Goal: Task Accomplishment & Management: Use online tool/utility

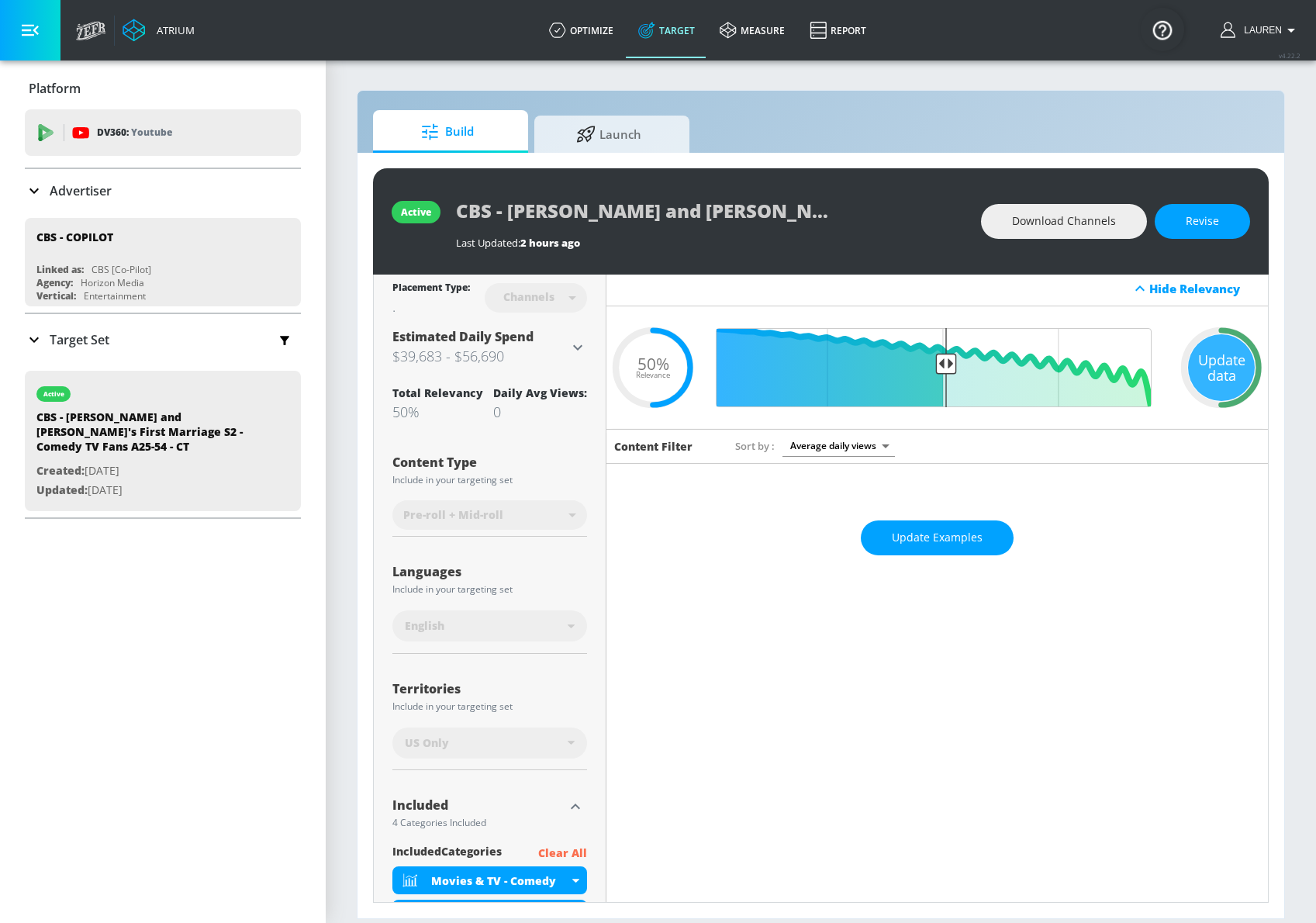
scroll to position [2, 0]
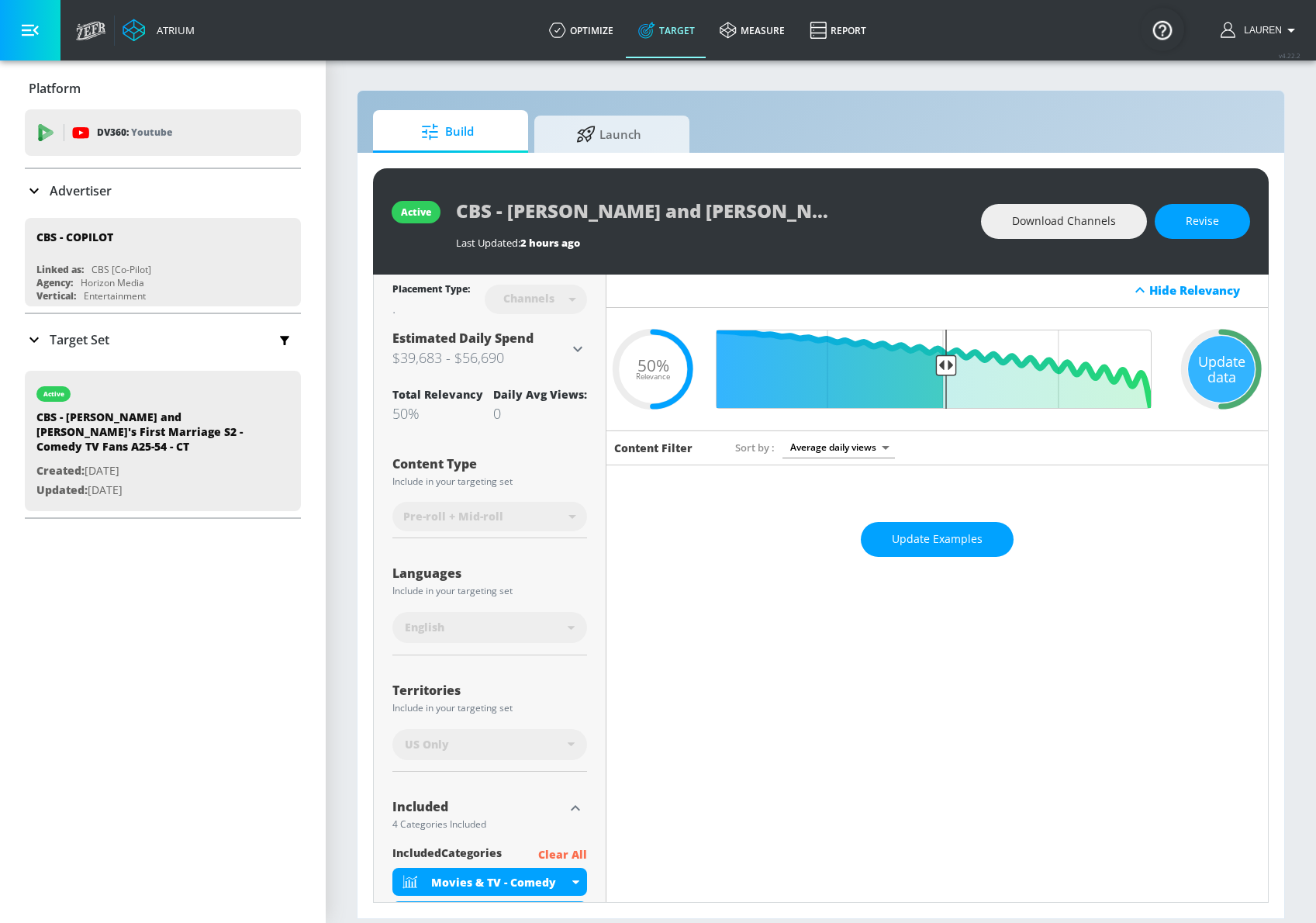
click at [537, 350] on h3 "$39,683 - $56,690" at bounding box center [481, 357] width 176 height 21
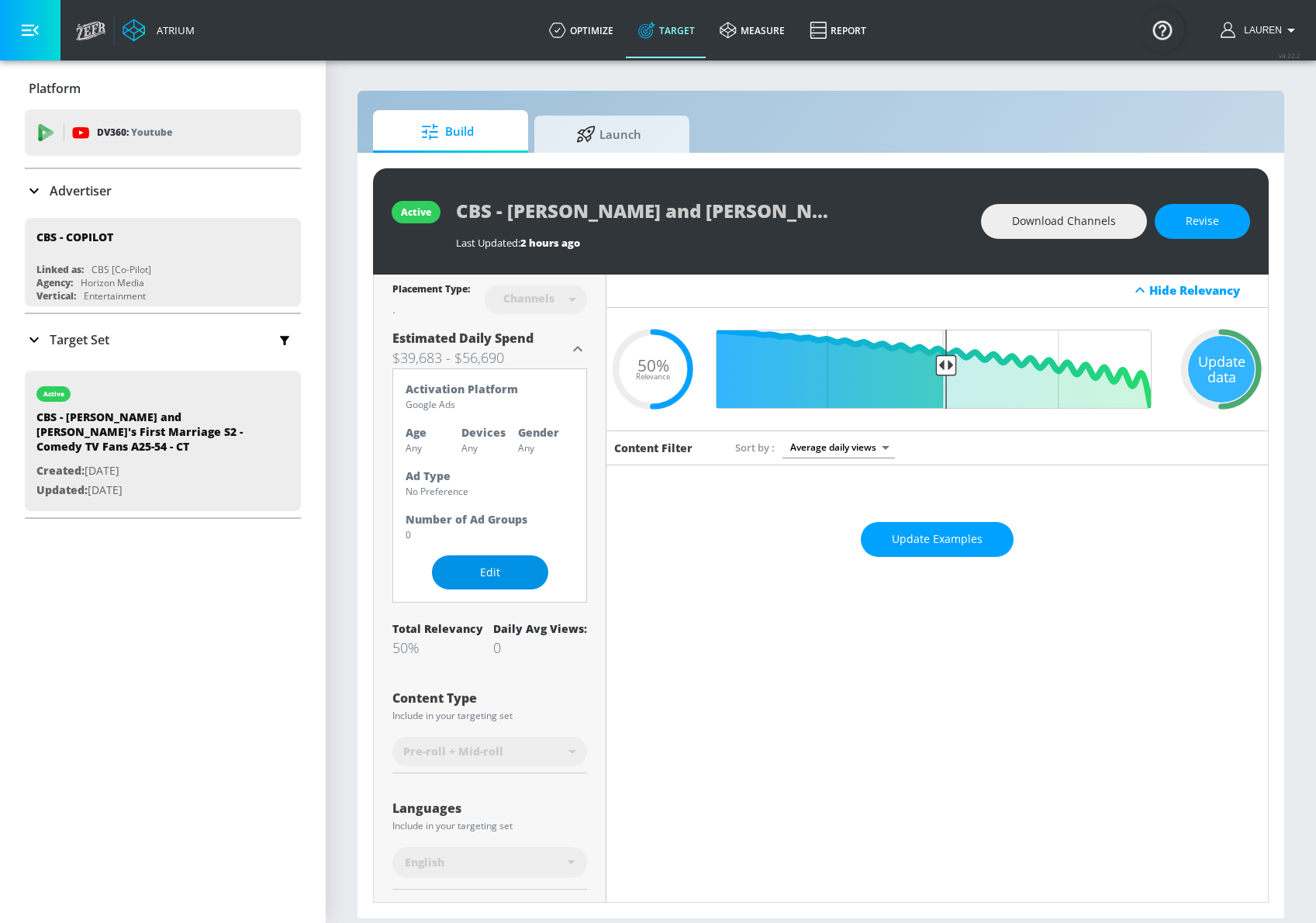
click at [477, 584] on button "Edit" at bounding box center [490, 573] width 116 height 35
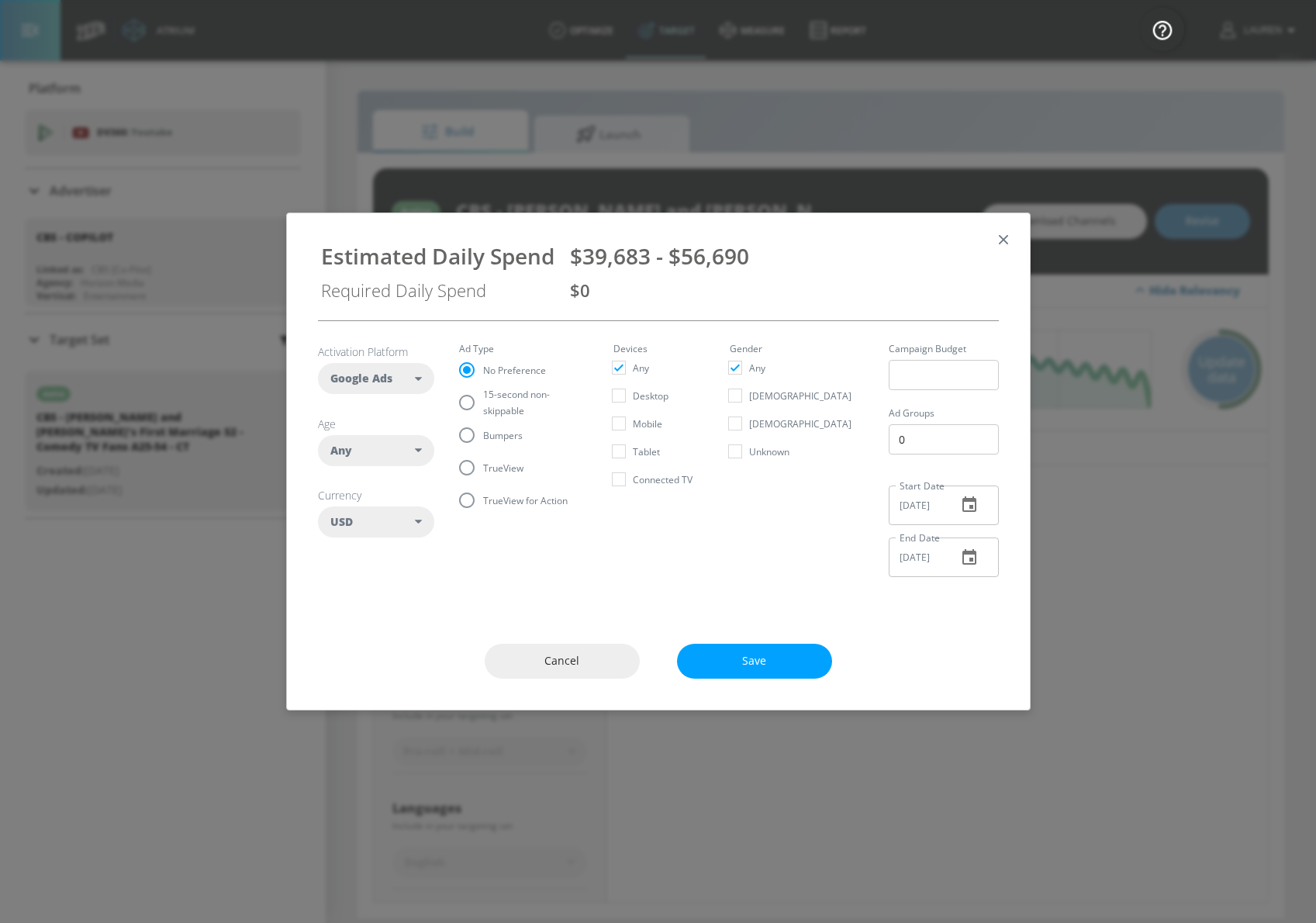
click at [400, 450] on div "Any" at bounding box center [373, 450] width 86 height 16
click at [340, 509] on input "checkbox" at bounding box center [342, 510] width 28 height 28
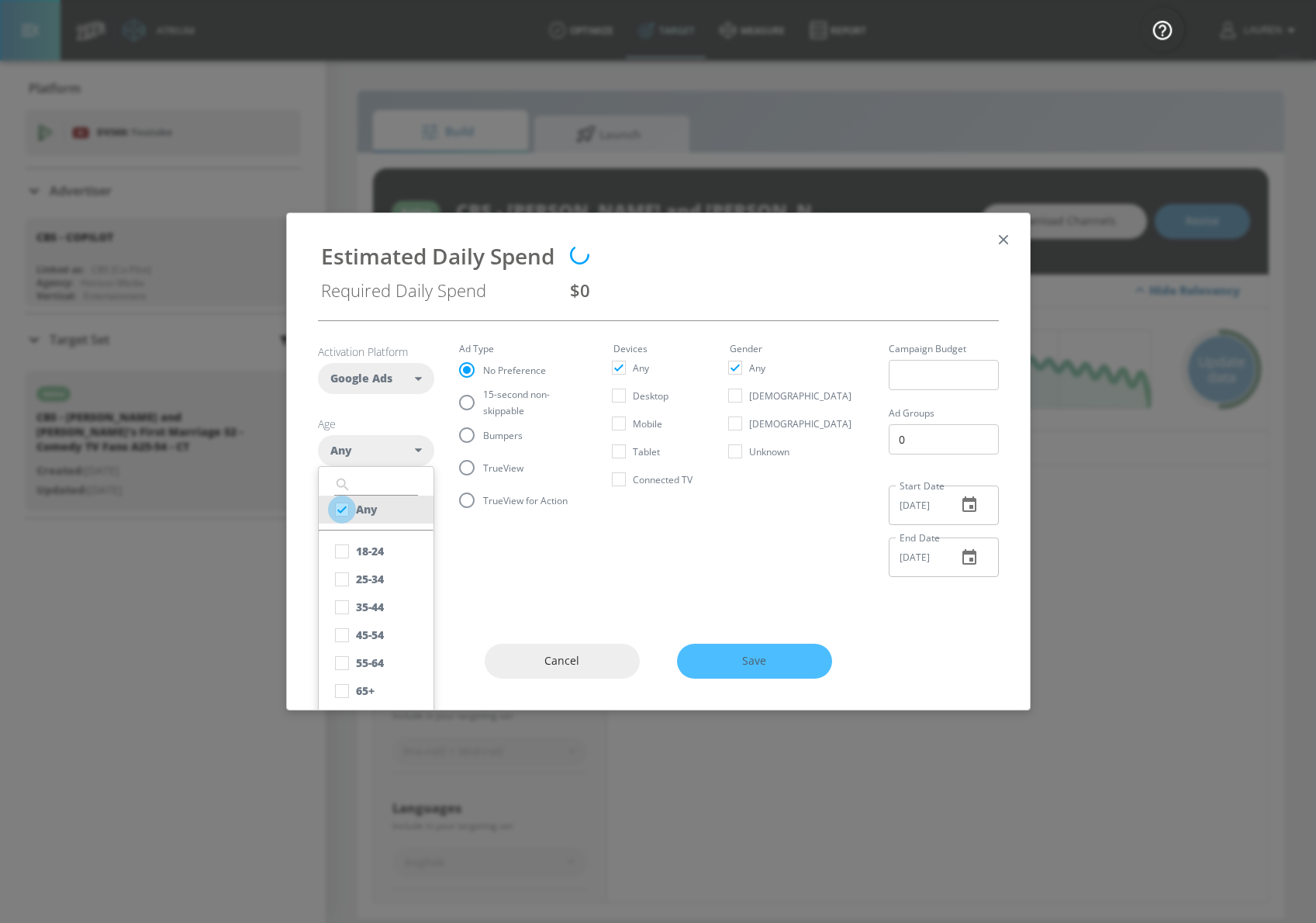
click at [342, 508] on input "checkbox" at bounding box center [342, 510] width 28 height 28
checkbox input "true"
click at [340, 585] on input "checkbox" at bounding box center [342, 580] width 28 height 28
checkbox input "true"
checkbox input "false"
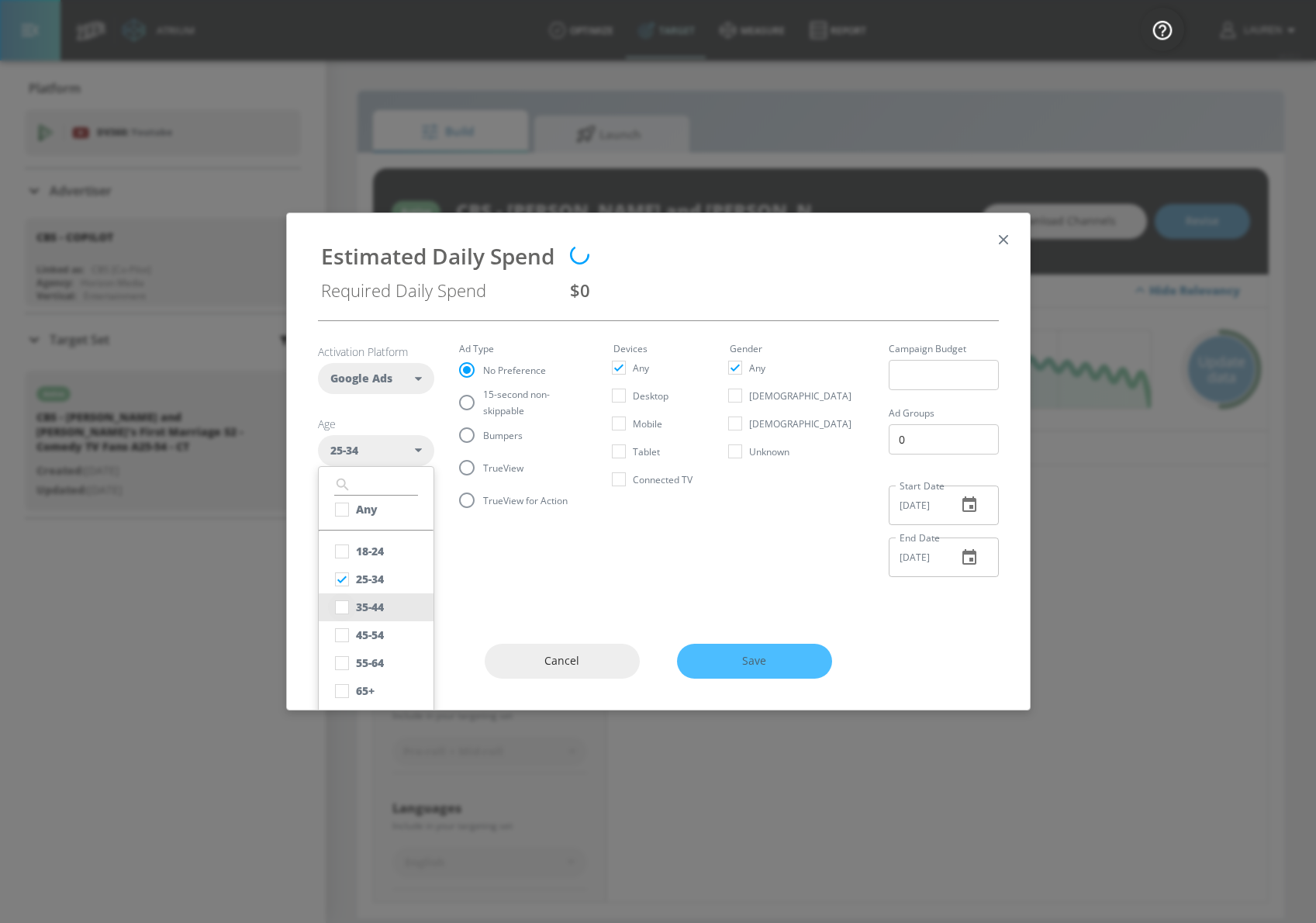
click at [340, 601] on input "checkbox" at bounding box center [342, 608] width 28 height 28
checkbox input "true"
click at [339, 633] on input "checkbox" at bounding box center [342, 636] width 28 height 28
checkbox input "true"
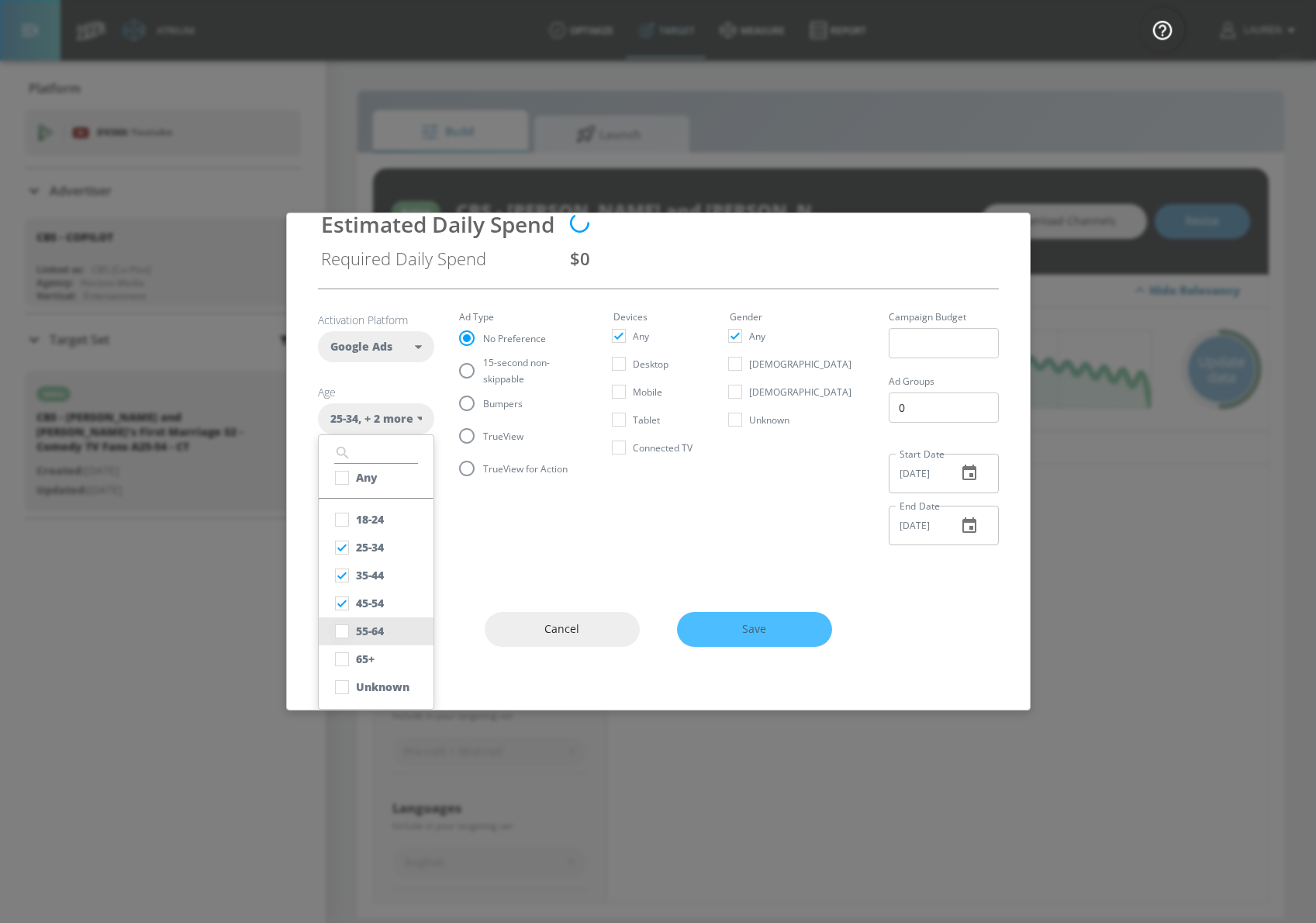
scroll to position [30, 0]
click at [343, 691] on input "checkbox" at bounding box center [342, 689] width 28 height 28
checkbox input "true"
click at [470, 370] on fieldset "Ad Type No Preference 15-second non-skippable Bumpers TrueView TrueView for Act…" at bounding box center [523, 400] width 129 height 172
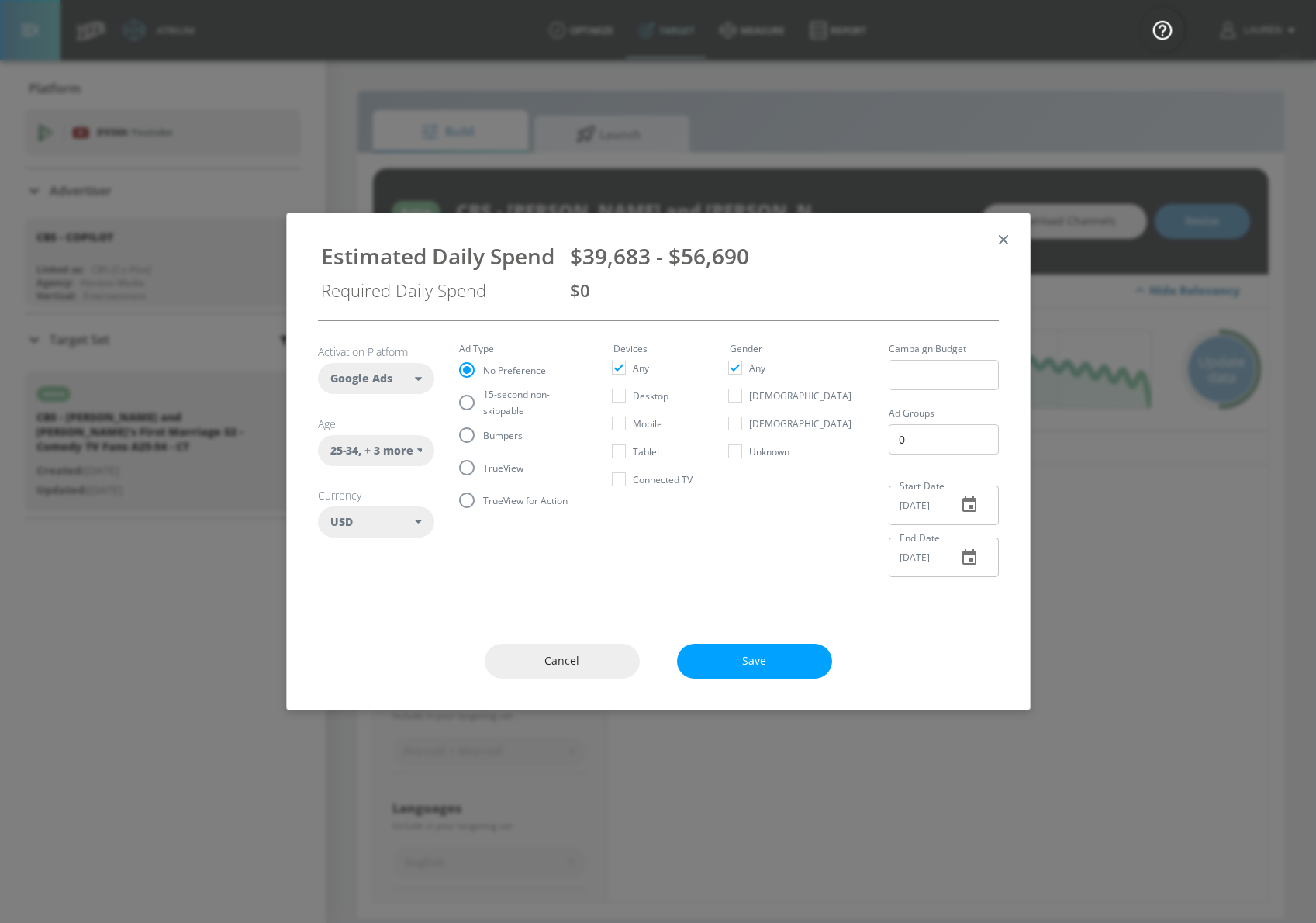
click at [464, 408] on input "15-second non-skippable" at bounding box center [467, 403] width 33 height 33
radio input "true"
radio input "false"
drag, startPoint x: 571, startPoint y: 257, endPoint x: 728, endPoint y: 273, distance: 157.8
click at [728, 273] on div "Estimated Daily Spend $32,024 - $45,749 Required Daily Spend $0" at bounding box center [658, 267] width 706 height 82
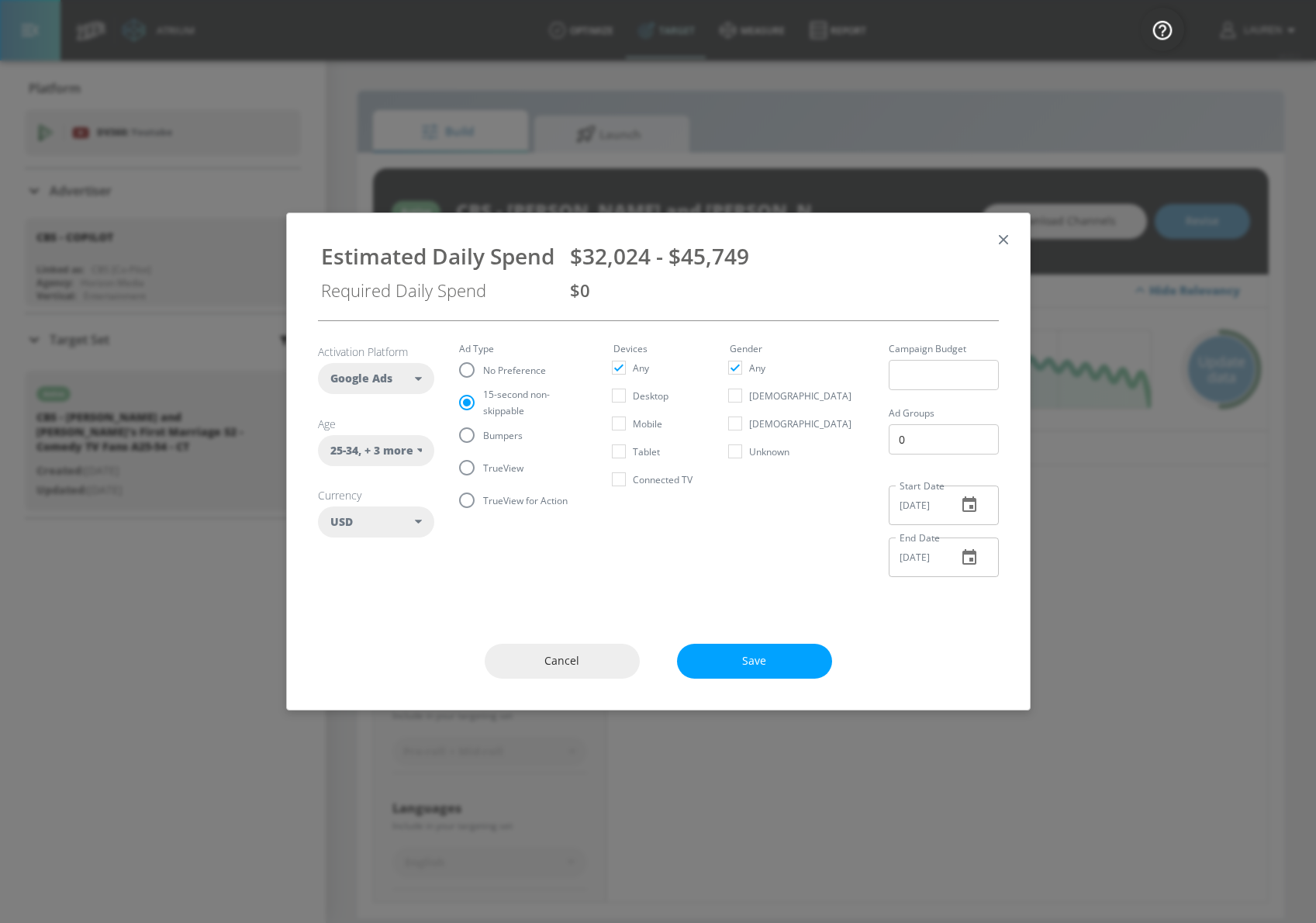
click at [390, 259] on div "Estimated Daily Spend" at bounding box center [438, 256] width 234 height 30
drag, startPoint x: 322, startPoint y: 255, endPoint x: 843, endPoint y: 238, distance: 521.3
click at [842, 238] on div "Estimated Daily Spend $26,687 - $38,124 Required Daily Spend $0" at bounding box center [658, 267] width 706 height 82
click at [768, 245] on div "$26,687 - $38,124" at bounding box center [783, 256] width 425 height 30
drag, startPoint x: 755, startPoint y: 259, endPoint x: 309, endPoint y: 257, distance: 446.0
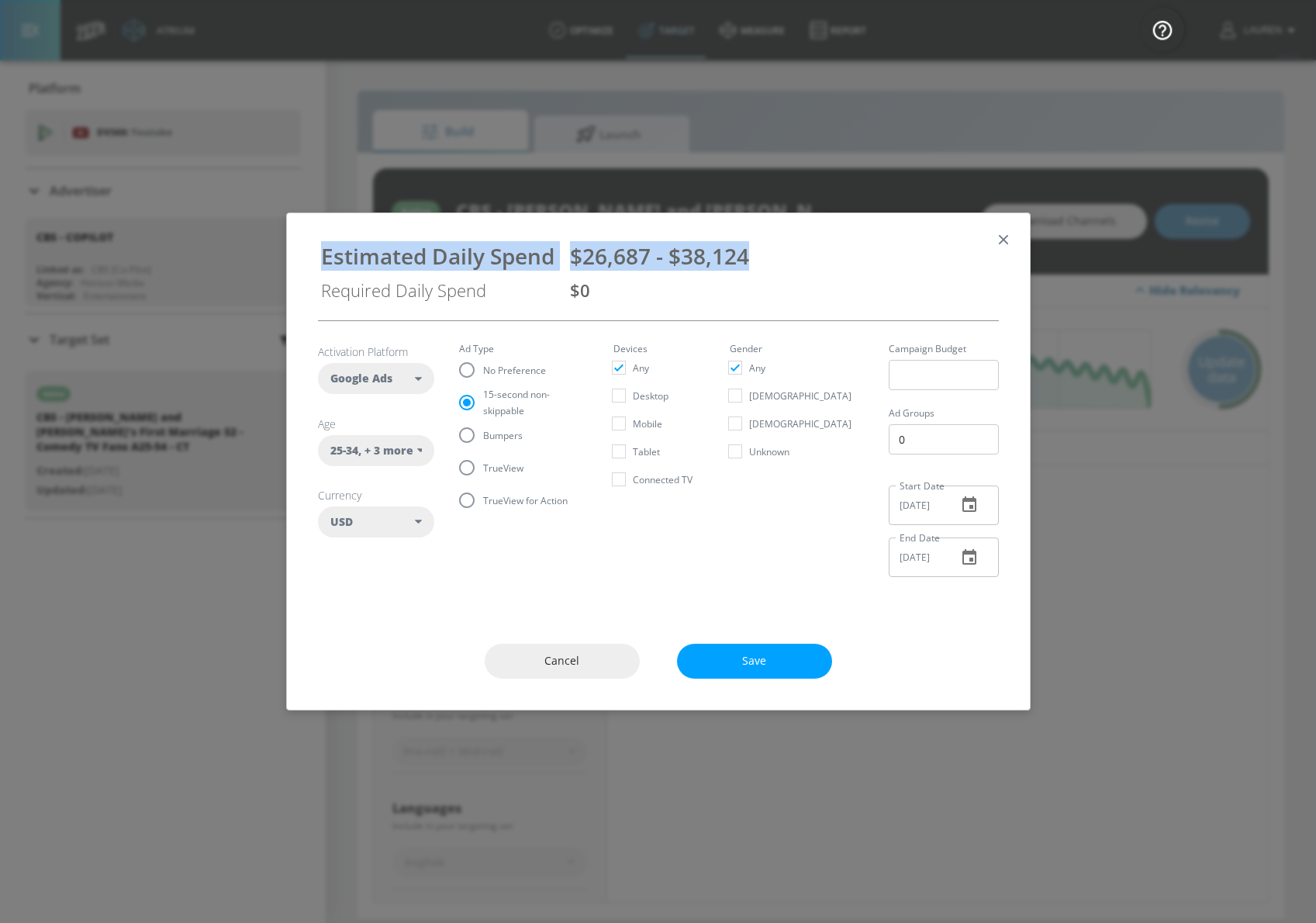
click at [309, 257] on div "Estimated Daily Spend $26,687 - $38,124 Required Daily Spend $0" at bounding box center [658, 267] width 706 height 82
copy div "Estimated Daily Spend $26,687 - $38,124"
click at [569, 601] on div "Activation Platform Google Ads DV360 Google Ads Age 25-34 , + 3 more ​ Any 18-2…" at bounding box center [658, 466] width 743 height 292
click at [472, 463] on input "TrueView" at bounding box center [467, 468] width 33 height 33
radio input "true"
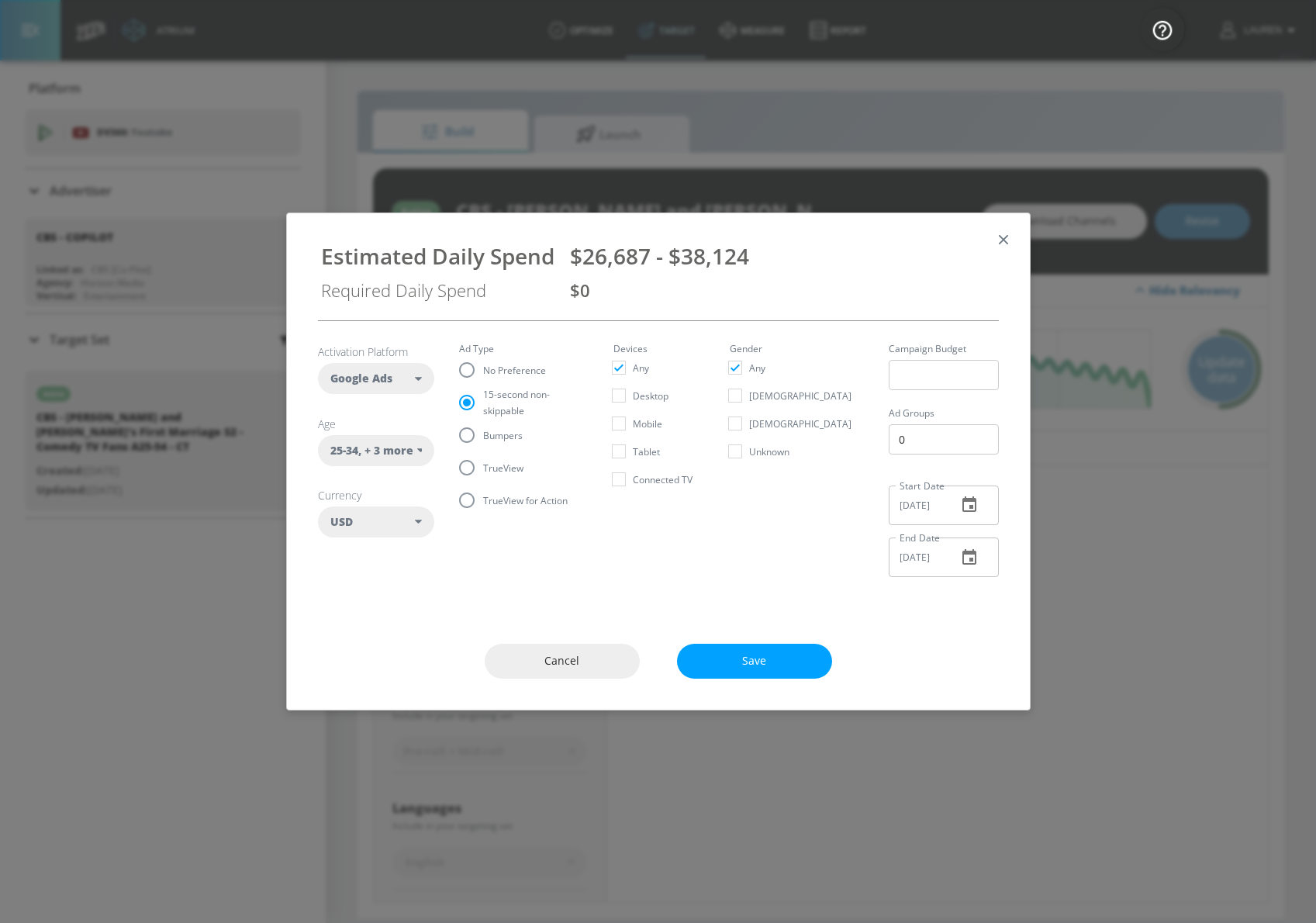
radio input "false"
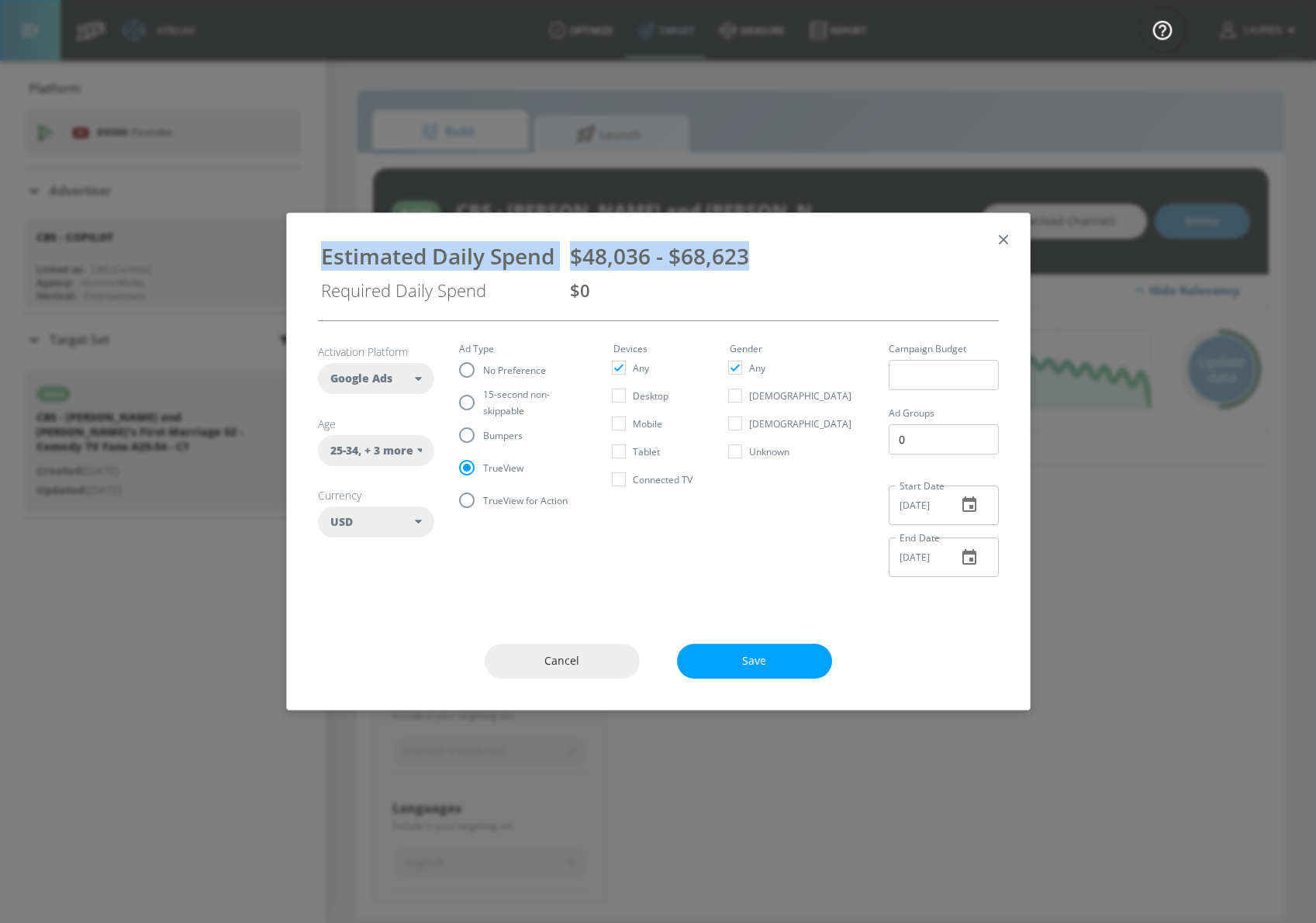
drag, startPoint x: 323, startPoint y: 255, endPoint x: 897, endPoint y: 249, distance: 574.0
click at [897, 249] on div "Estimated Daily Spend $48,036 - $68,623 Required Daily Spend $0" at bounding box center [658, 267] width 706 height 82
copy div "Estimated Daily Spend $48,036 - $68,623"
click at [477, 437] on input "Bumpers" at bounding box center [467, 436] width 33 height 33
radio input "true"
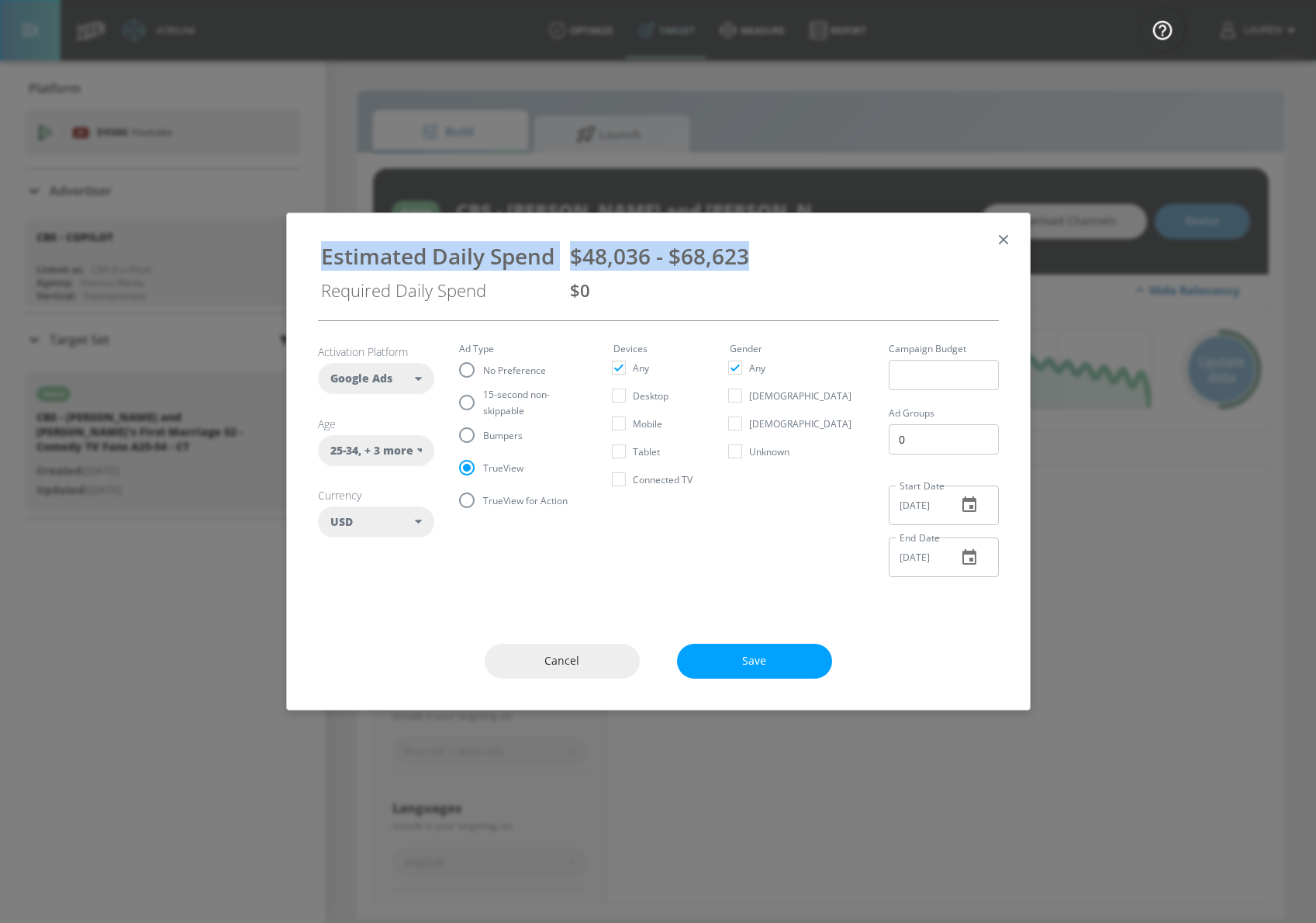
radio input "false"
drag, startPoint x: 778, startPoint y: 261, endPoint x: 312, endPoint y: 249, distance: 466.2
click at [312, 249] on div "Estimated Daily Spend $16,012 - $22,874 Required Daily Spend $0" at bounding box center [658, 267] width 706 height 82
copy div "Estimated Daily Spend $16,012 - $22,874"
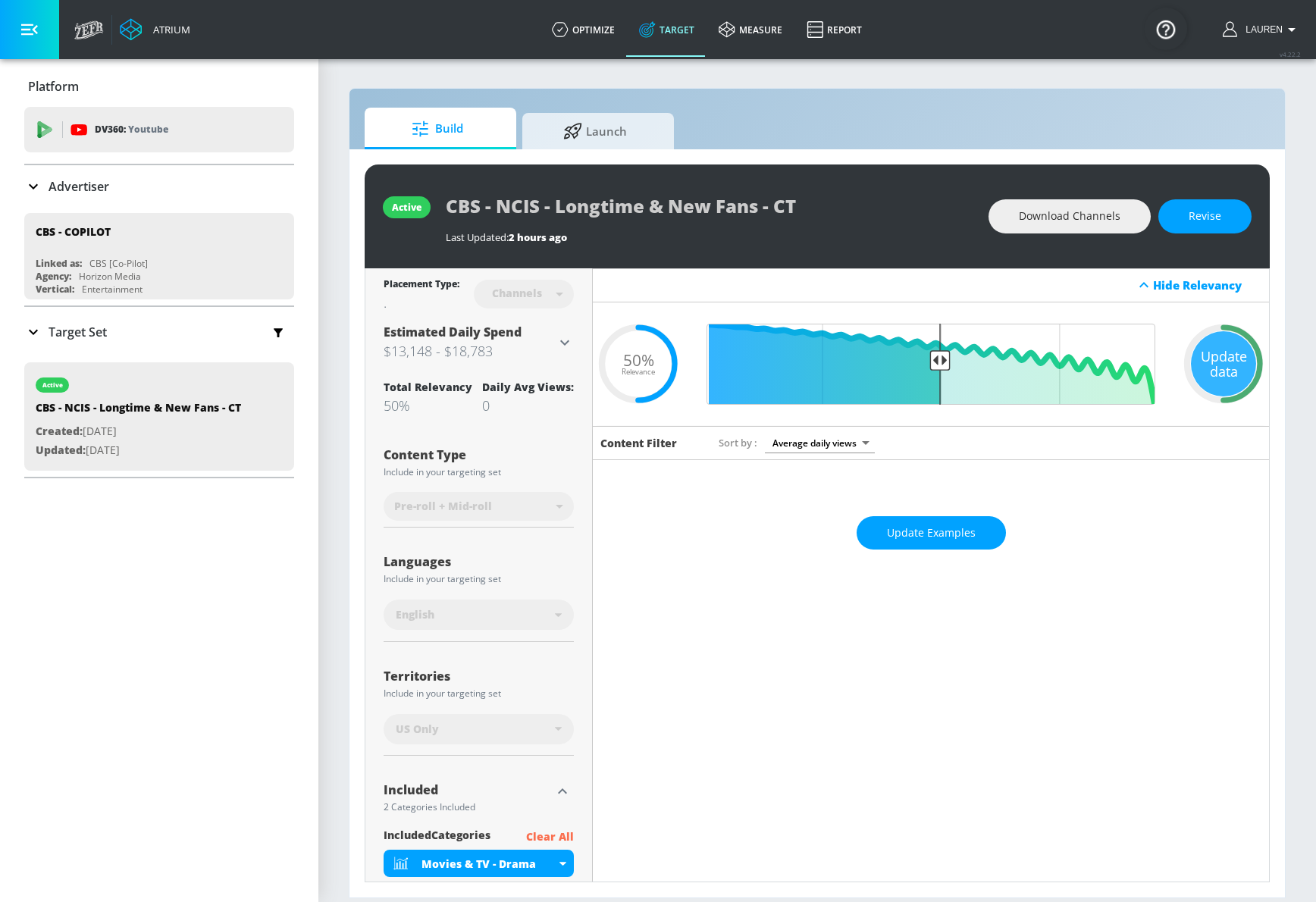
click at [565, 338] on icon at bounding box center [565, 343] width 19 height 19
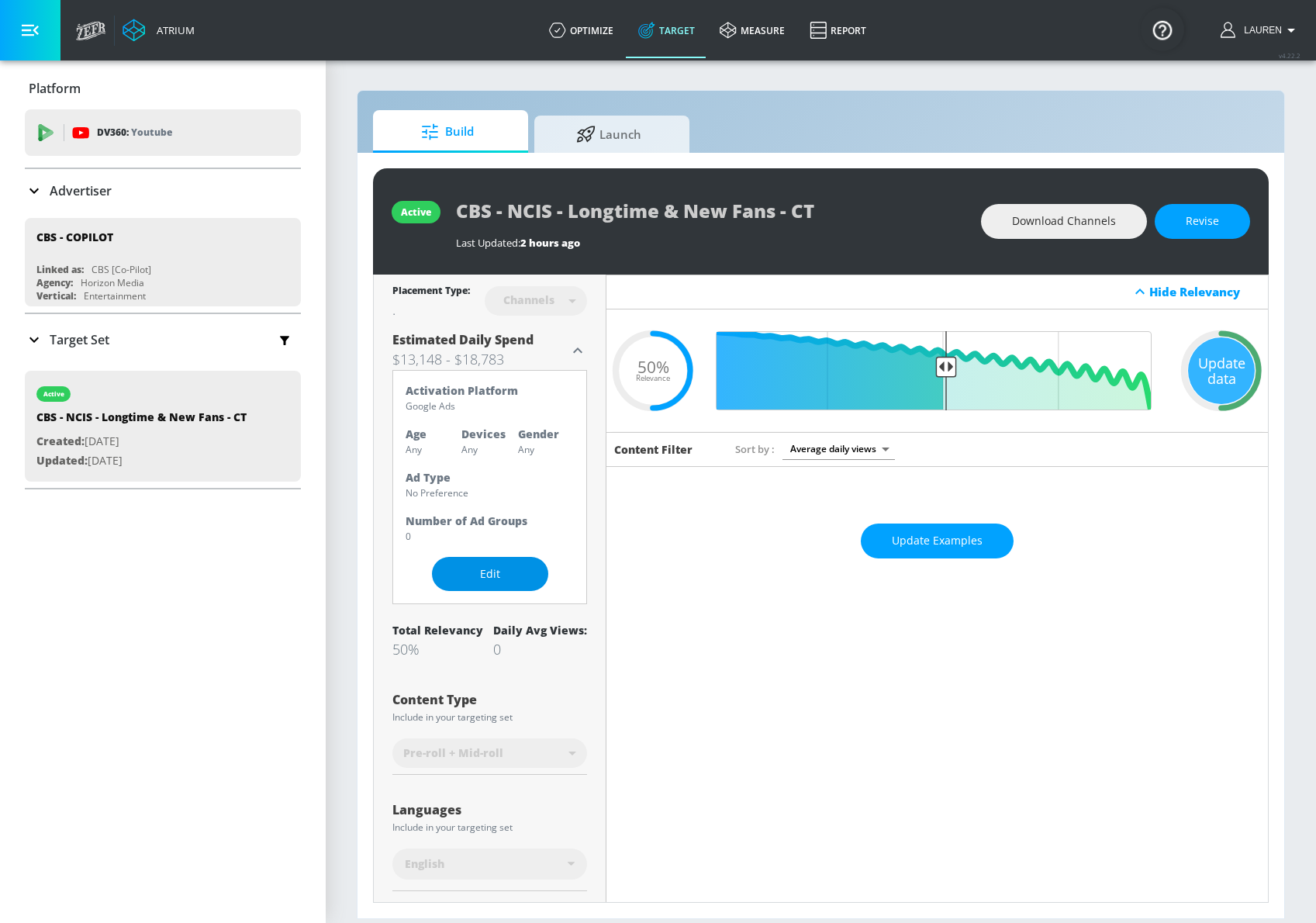
click at [514, 574] on span "Edit" at bounding box center [491, 575] width 54 height 20
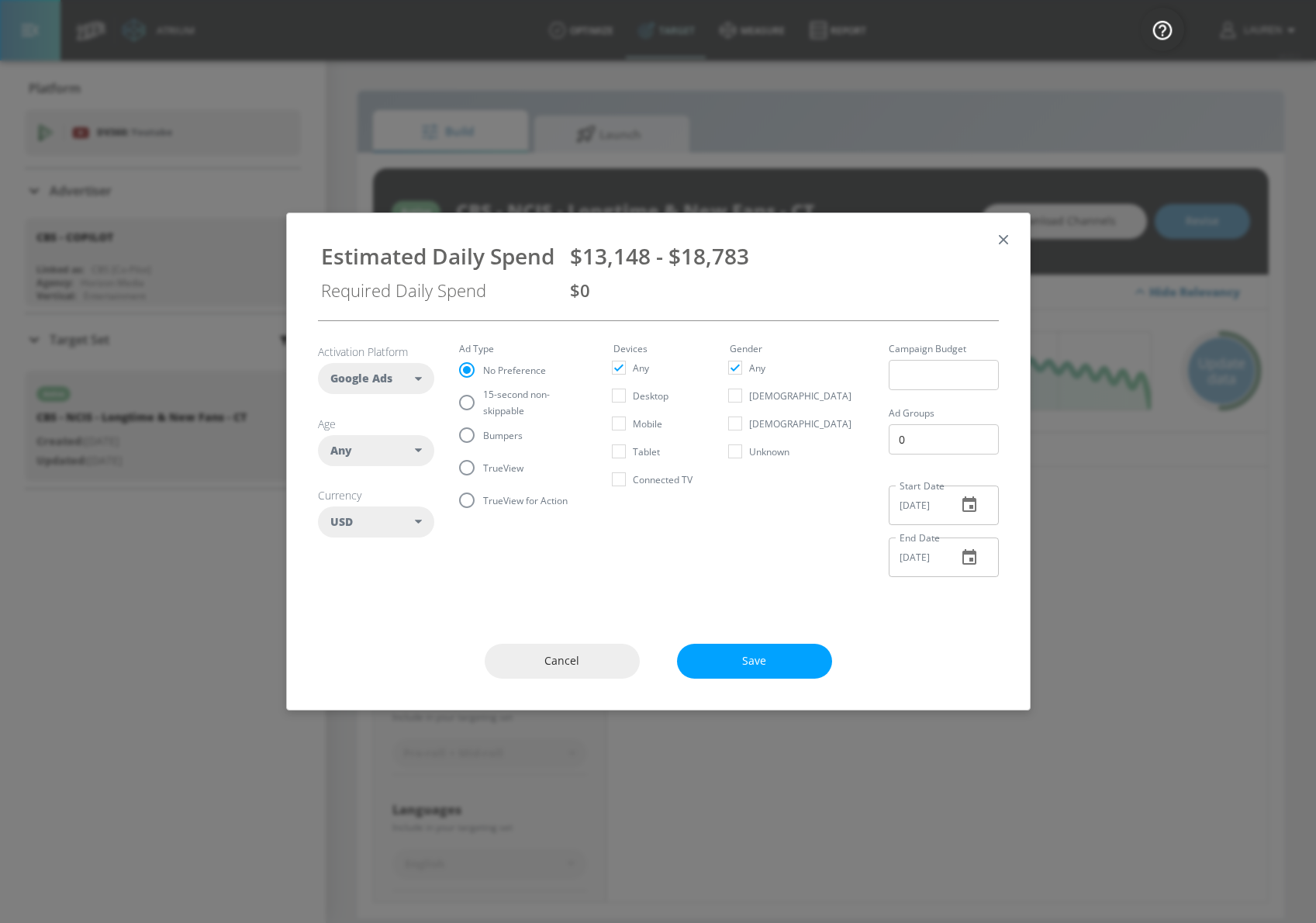
click at [511, 408] on span "15-second non-skippable" at bounding box center [529, 403] width 93 height 33
click at [483, 408] on input "15-second non-skippable" at bounding box center [467, 403] width 33 height 33
radio input "true"
radio input "false"
click at [373, 450] on div "Any" at bounding box center [373, 450] width 86 height 16
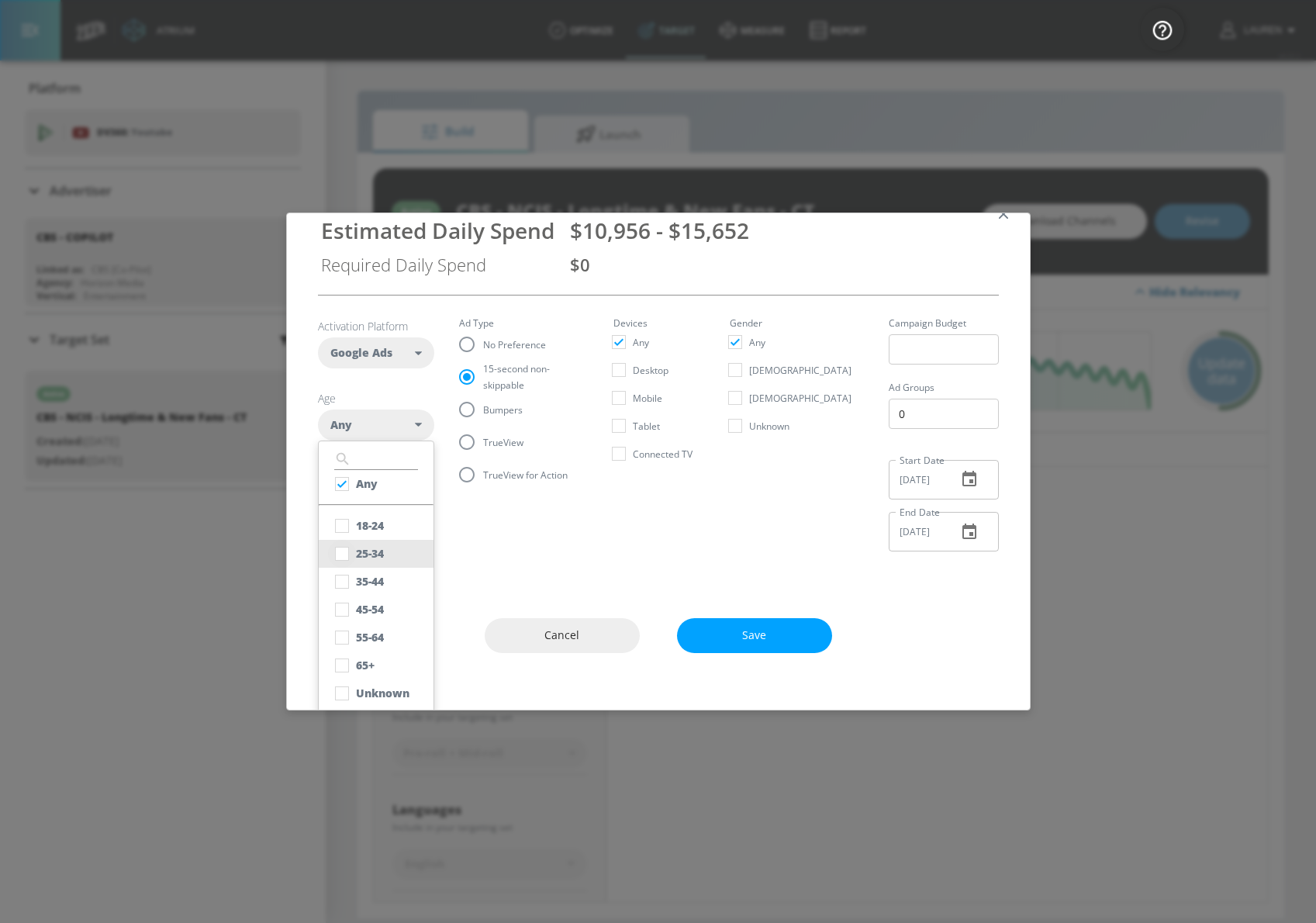
scroll to position [25, 0]
click at [338, 529] on input "checkbox" at bounding box center [342, 527] width 28 height 28
checkbox input "true"
checkbox input "false"
click at [338, 550] on input "checkbox" at bounding box center [342, 555] width 28 height 28
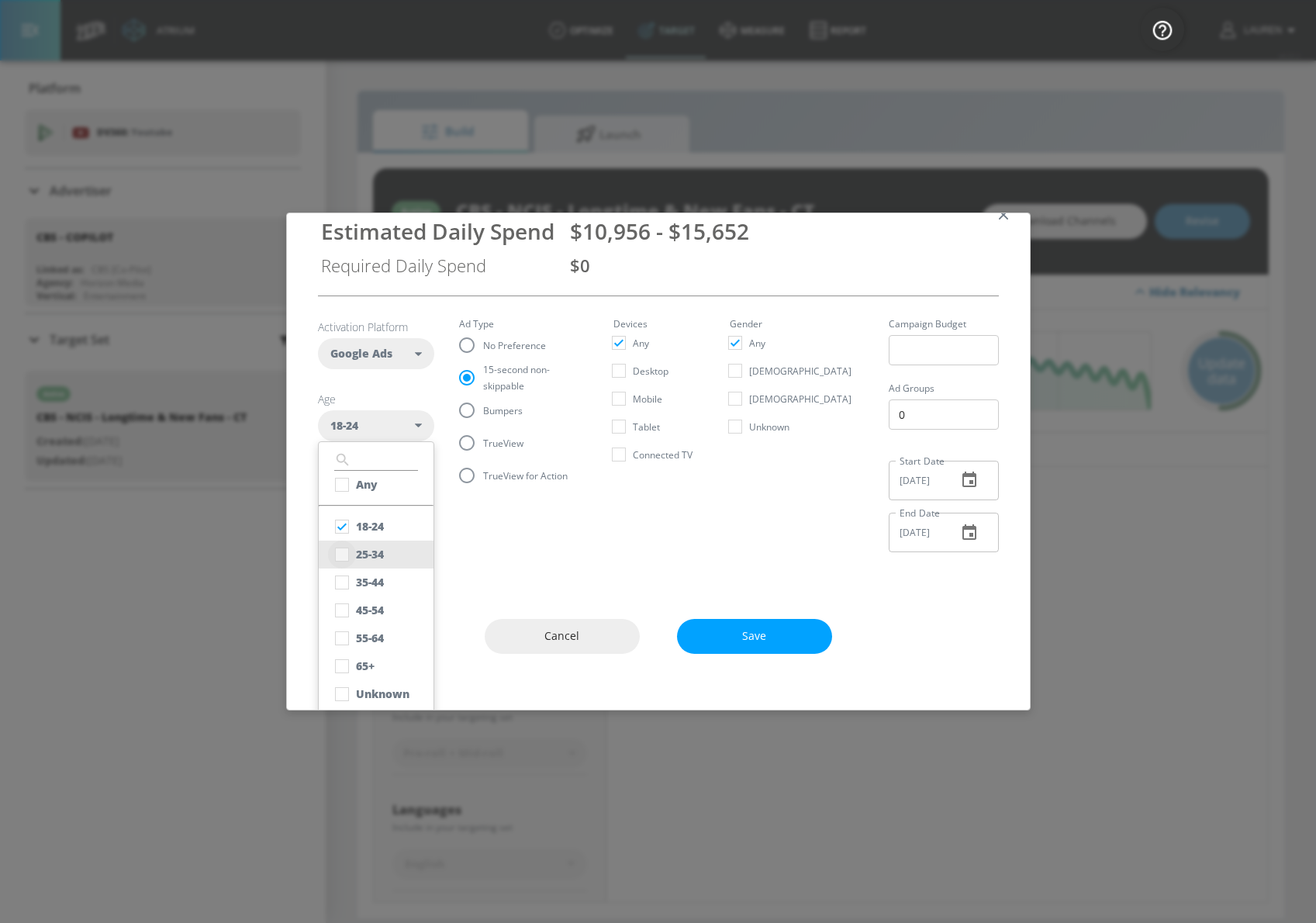
checkbox input "true"
click at [347, 582] on input "checkbox" at bounding box center [342, 583] width 28 height 28
checkbox input "true"
click at [347, 608] on input "checkbox" at bounding box center [342, 611] width 28 height 28
checkbox input "true"
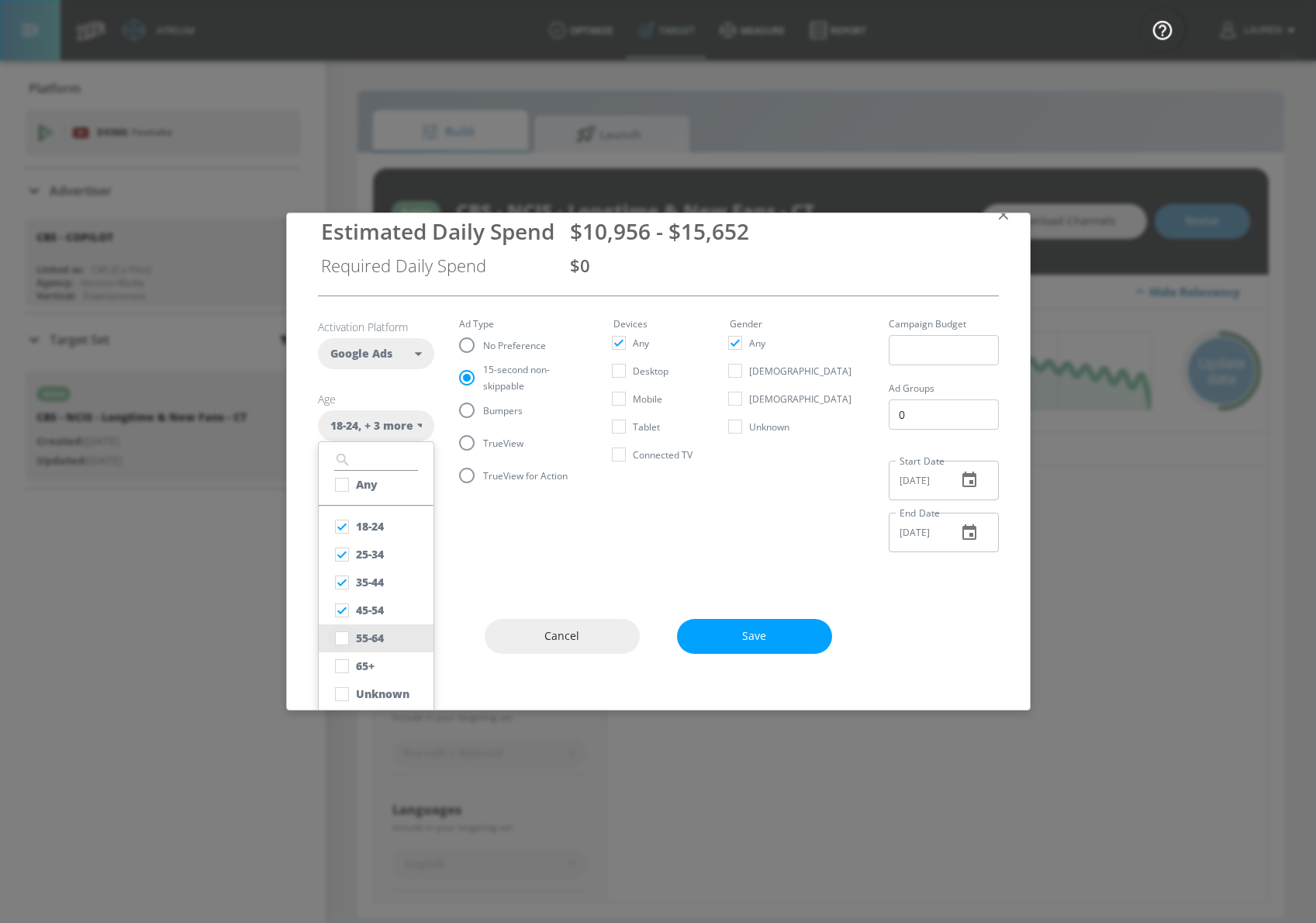
click at [343, 637] on input "checkbox" at bounding box center [342, 639] width 28 height 28
checkbox input "true"
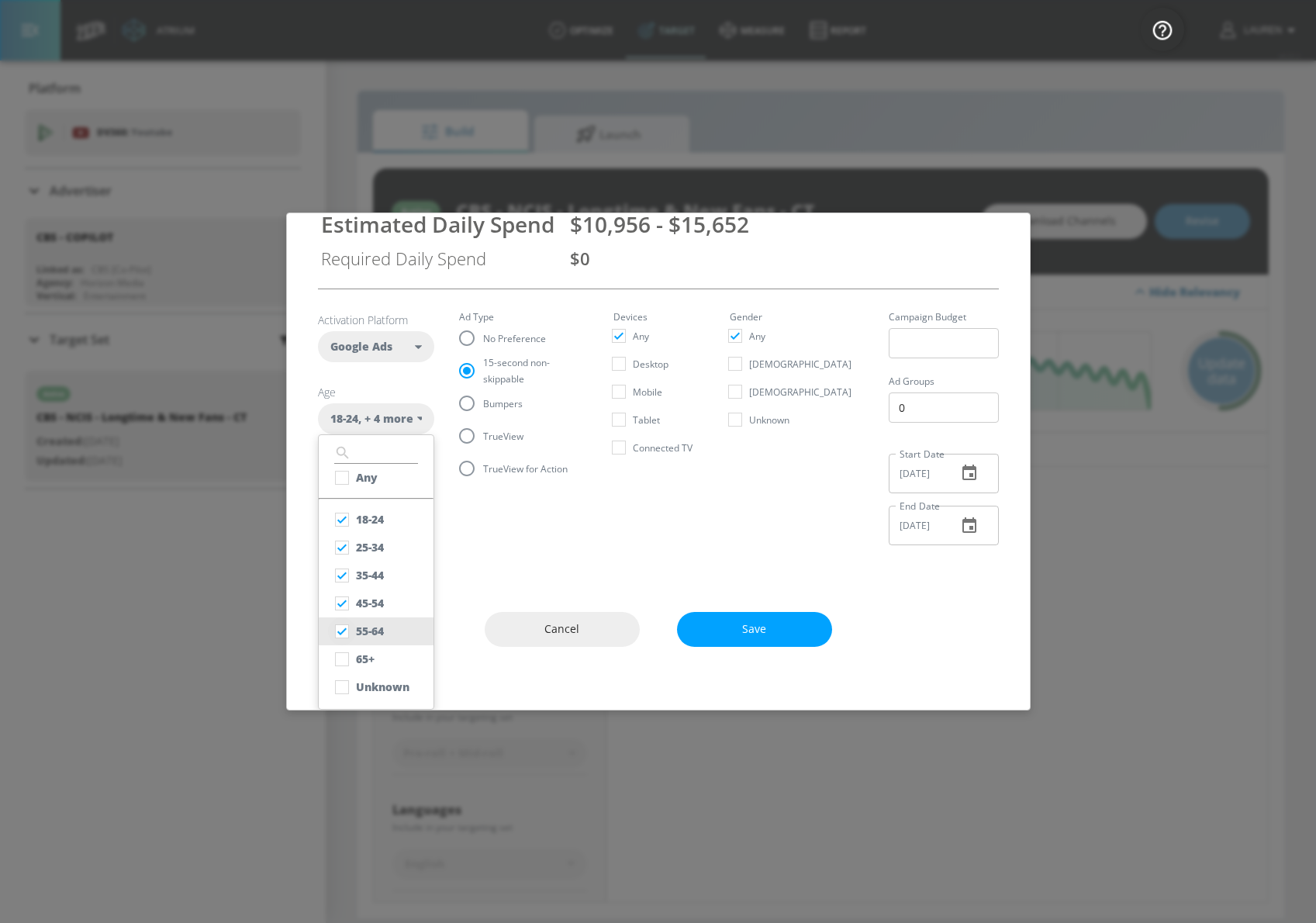
scroll to position [30, 0]
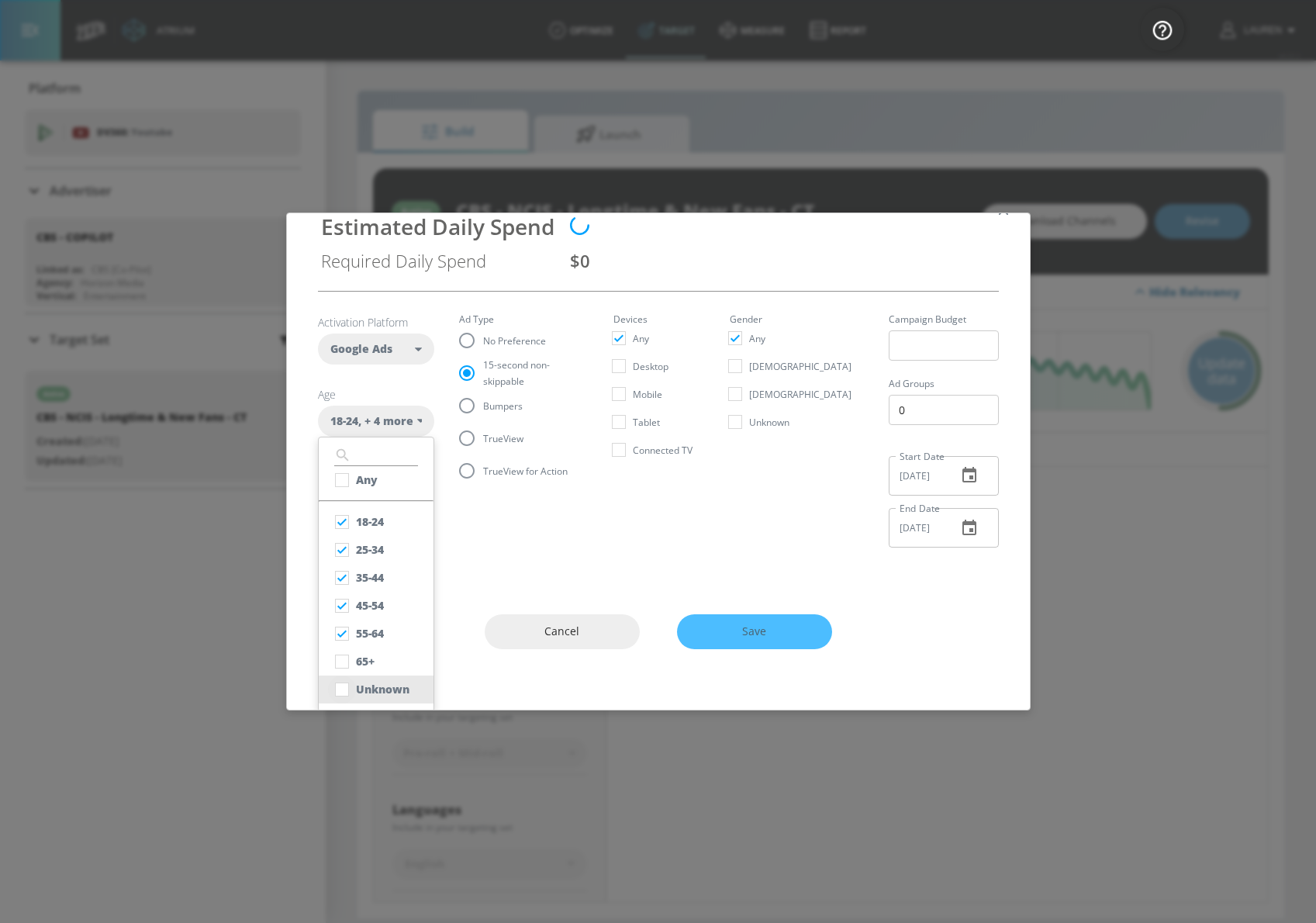
click at [343, 692] on input "checkbox" at bounding box center [342, 690] width 28 height 28
checkbox input "true"
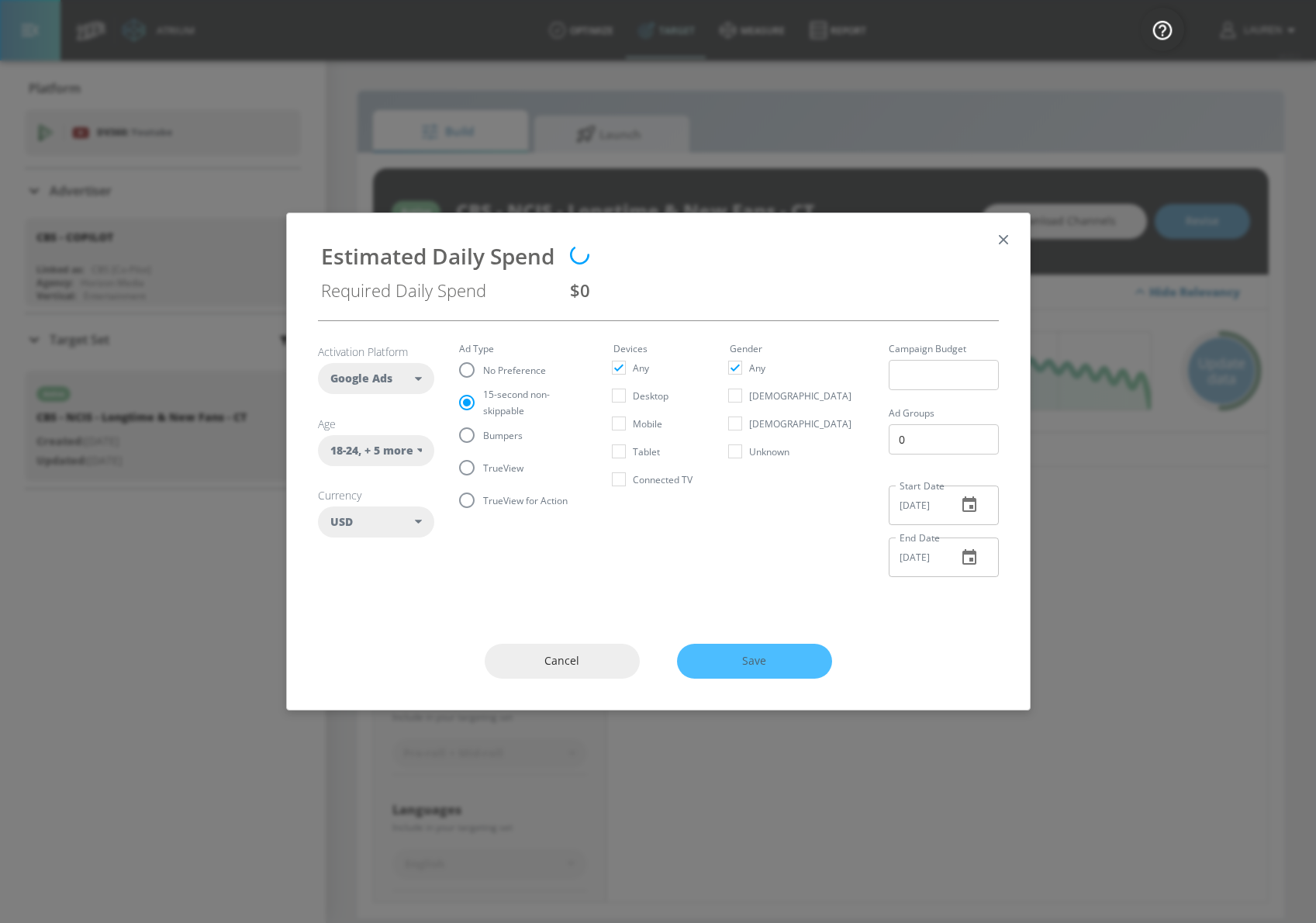
scroll to position [0, 0]
click at [691, 507] on section "Activation Platform Google Ads DV360 Google Ads Age 18-24 , + 5 more ​ Any 18-2…" at bounding box center [658, 455] width 681 height 268
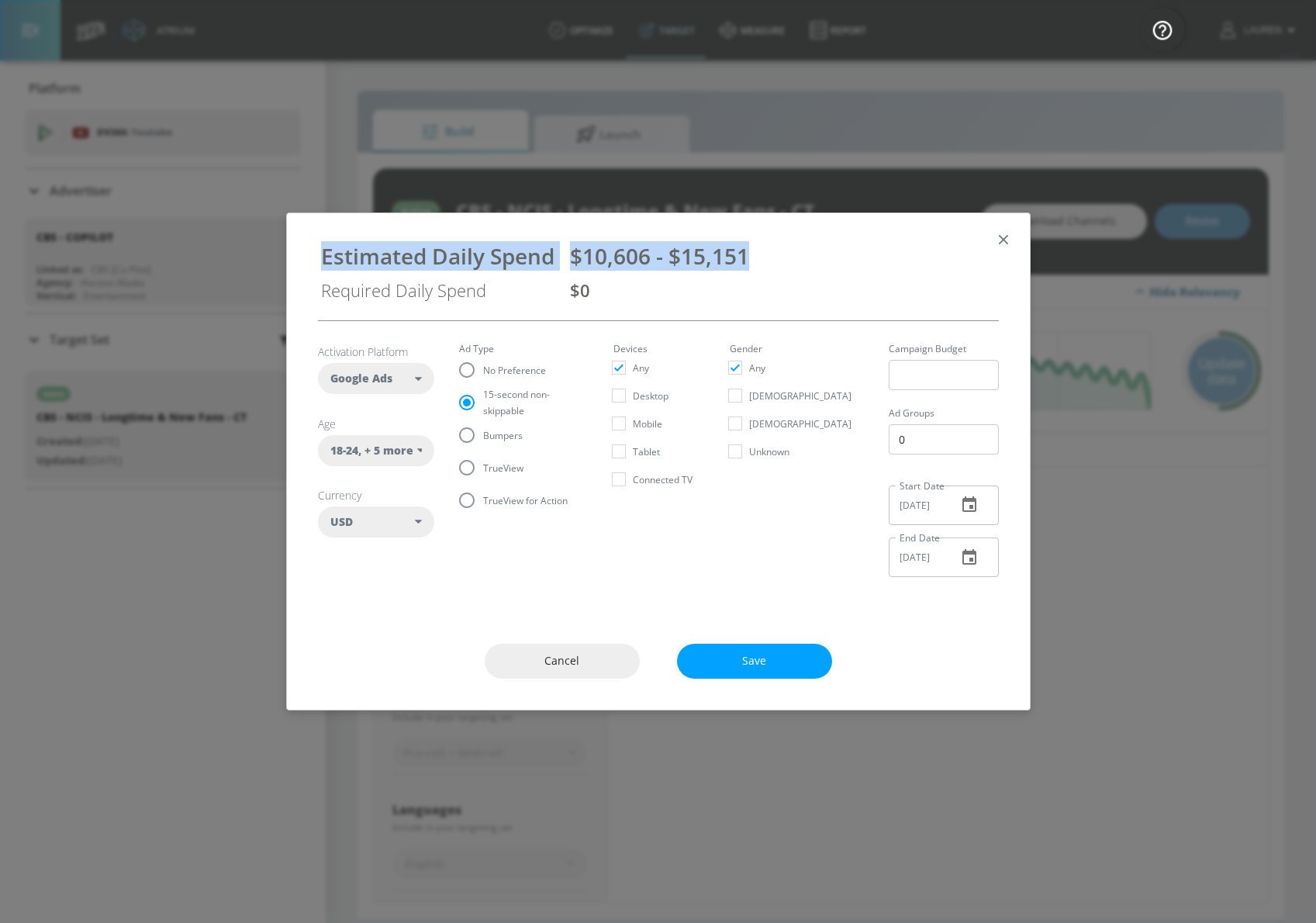
drag, startPoint x: 752, startPoint y: 265, endPoint x: 303, endPoint y: 260, distance: 449.0
click at [303, 260] on div "Estimated Daily Spend $10,606 - $15,151 Required Daily Spend $0" at bounding box center [658, 267] width 743 height 107
copy div "Estimated Daily Spend $10,606 - $15,151"
click at [996, 235] on icon "button" at bounding box center [1003, 240] width 17 height 17
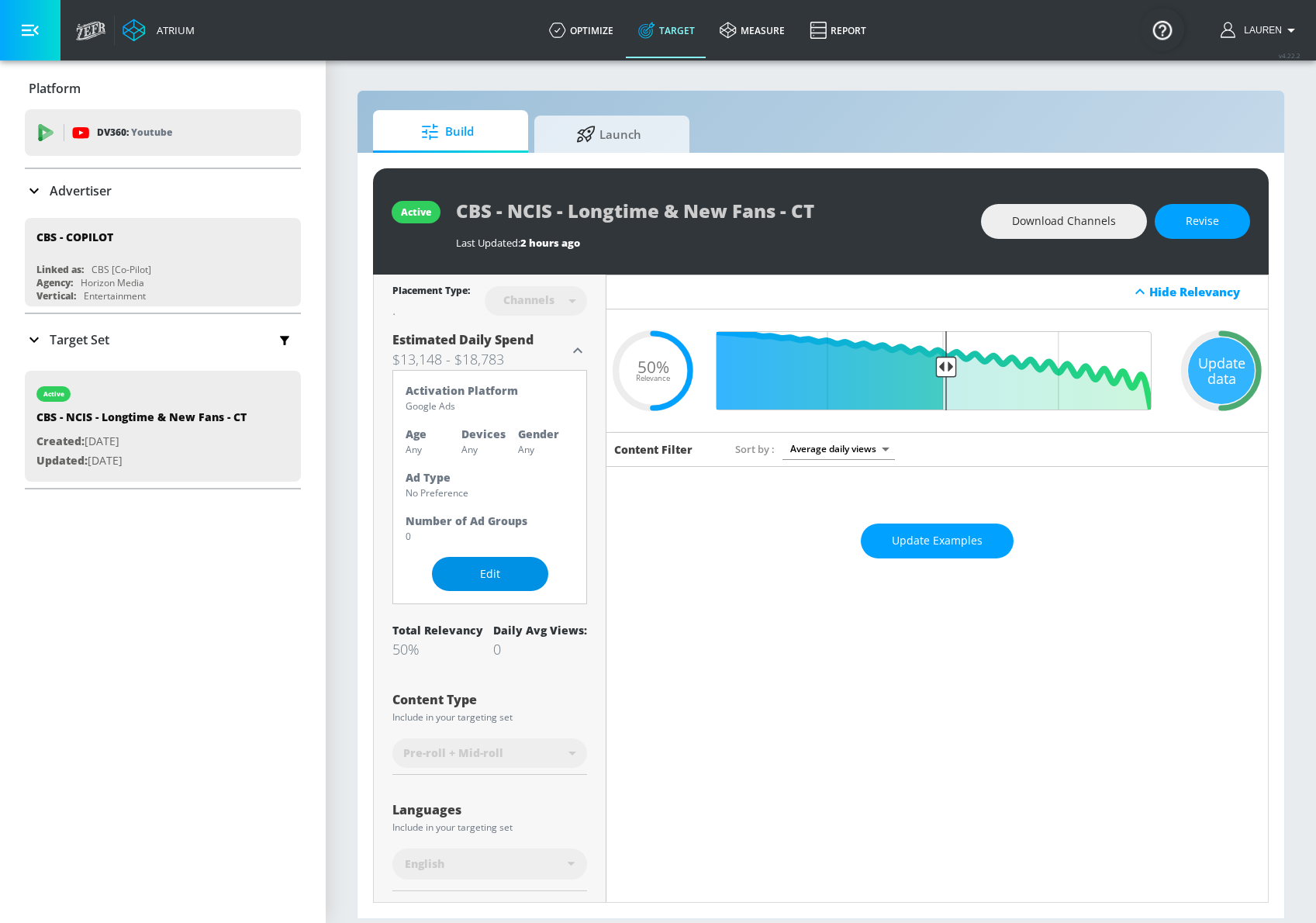
click at [491, 578] on span "Edit" at bounding box center [491, 575] width 54 height 20
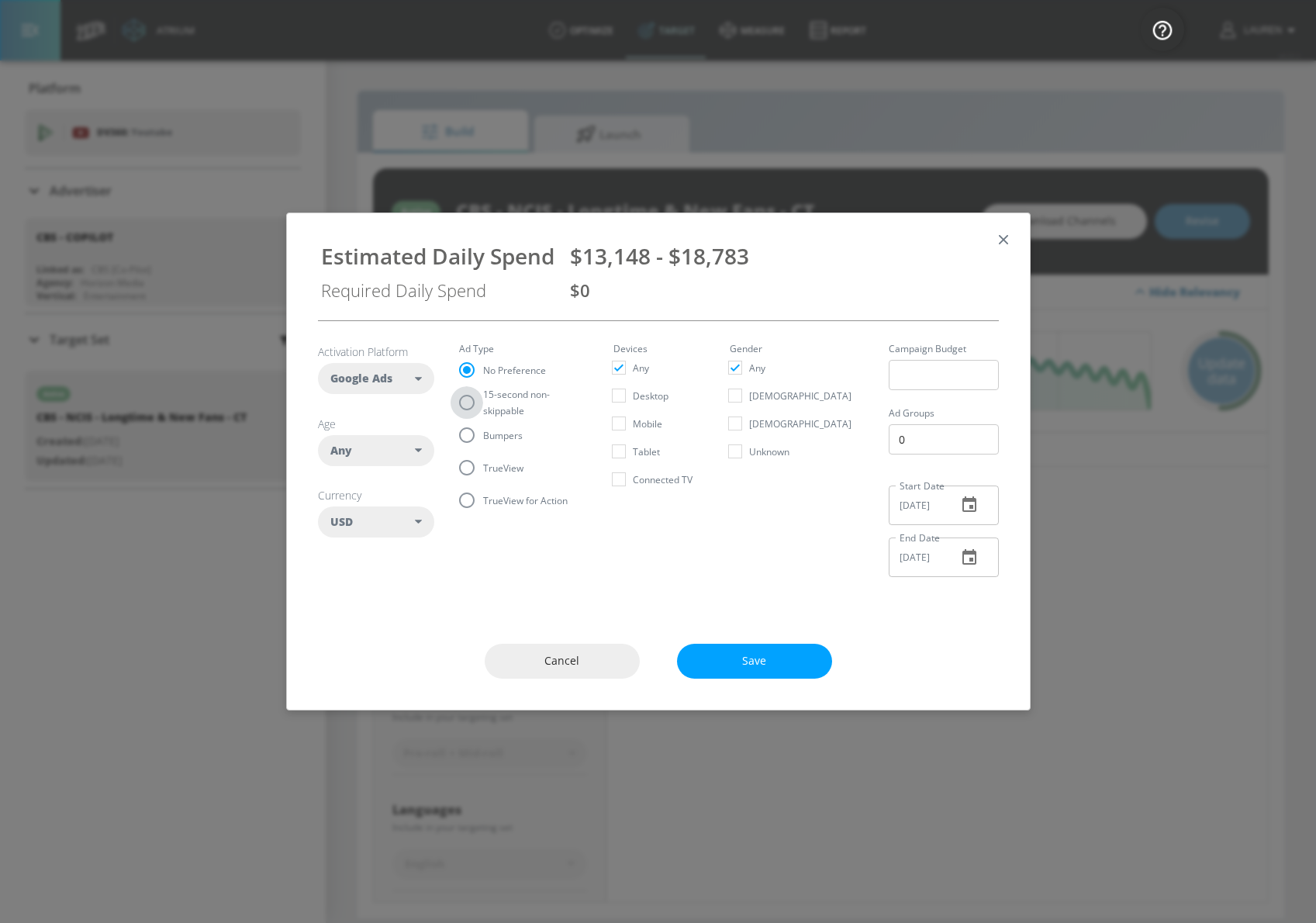
click at [470, 395] on input "15-second non-skippable" at bounding box center [467, 403] width 33 height 33
radio input "true"
radio input "false"
click at [397, 446] on div "Any" at bounding box center [373, 450] width 86 height 16
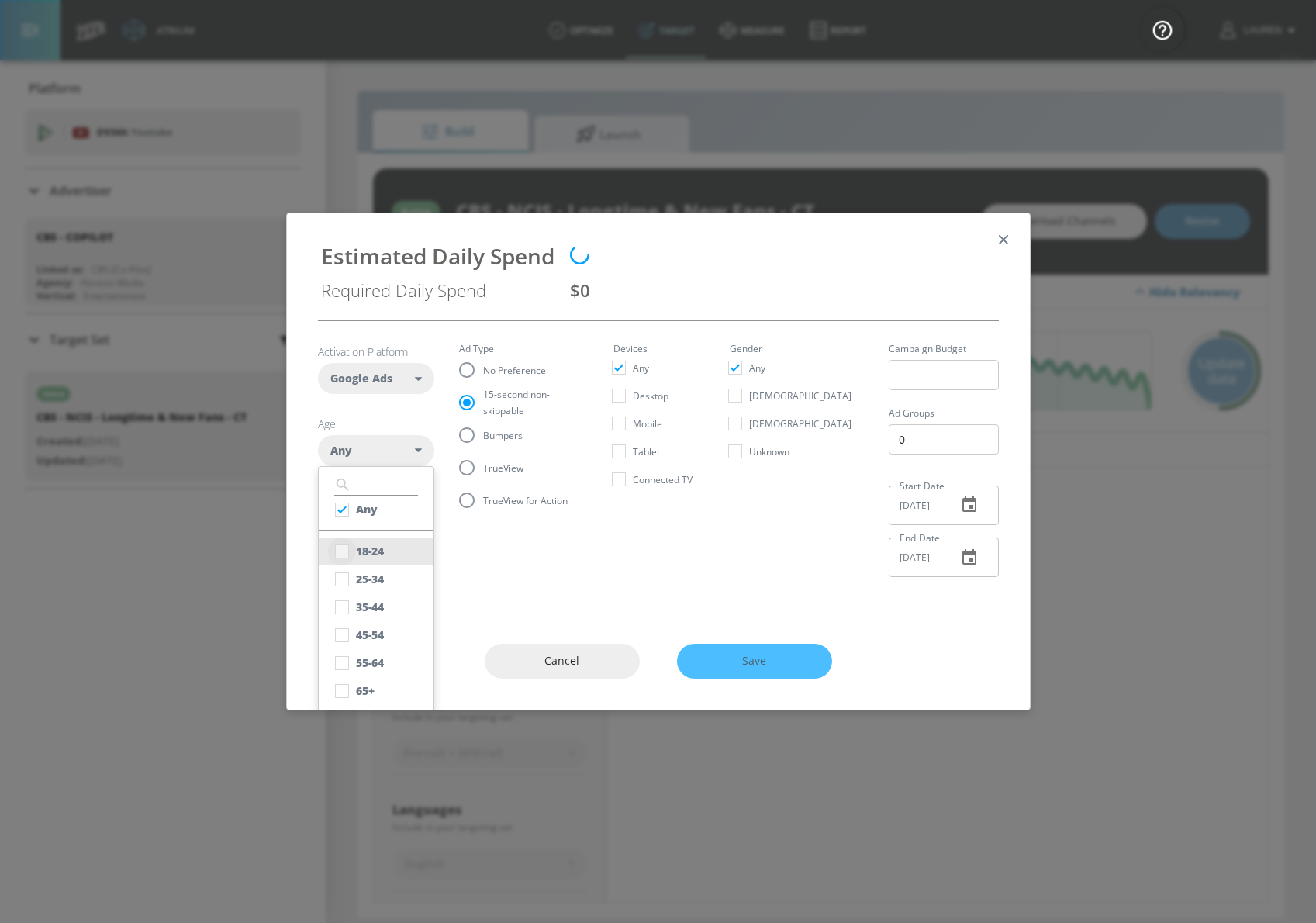
click at [349, 545] on input "checkbox" at bounding box center [342, 552] width 28 height 28
checkbox input "true"
checkbox input "false"
drag, startPoint x: 347, startPoint y: 578, endPoint x: 347, endPoint y: 648, distance: 70.0
click at [347, 576] on input "checkbox" at bounding box center [342, 580] width 28 height 28
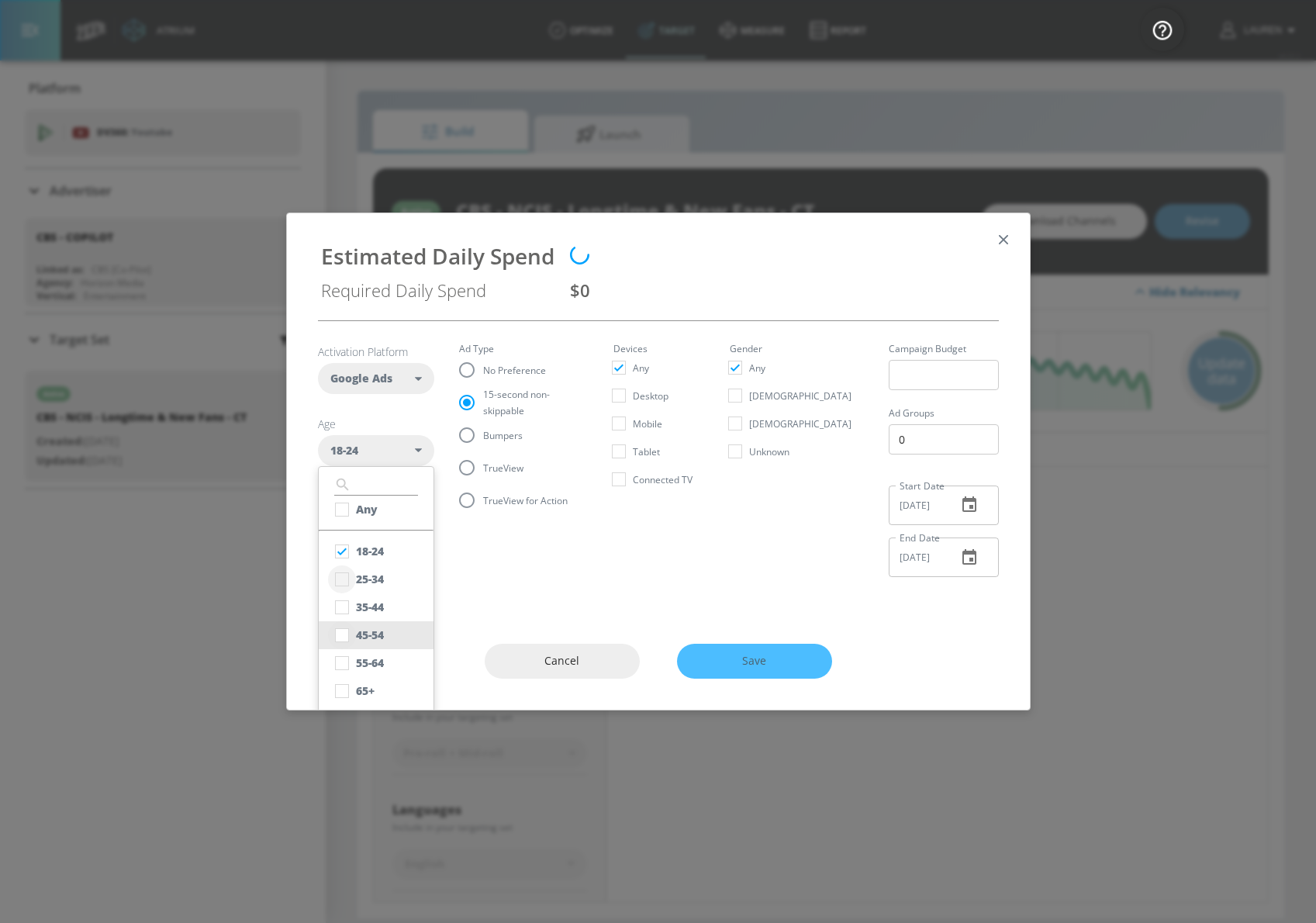
checkbox input "true"
click at [345, 609] on input "checkbox" at bounding box center [342, 608] width 28 height 28
checkbox input "true"
click at [343, 628] on input "checkbox" at bounding box center [342, 636] width 28 height 28
checkbox input "true"
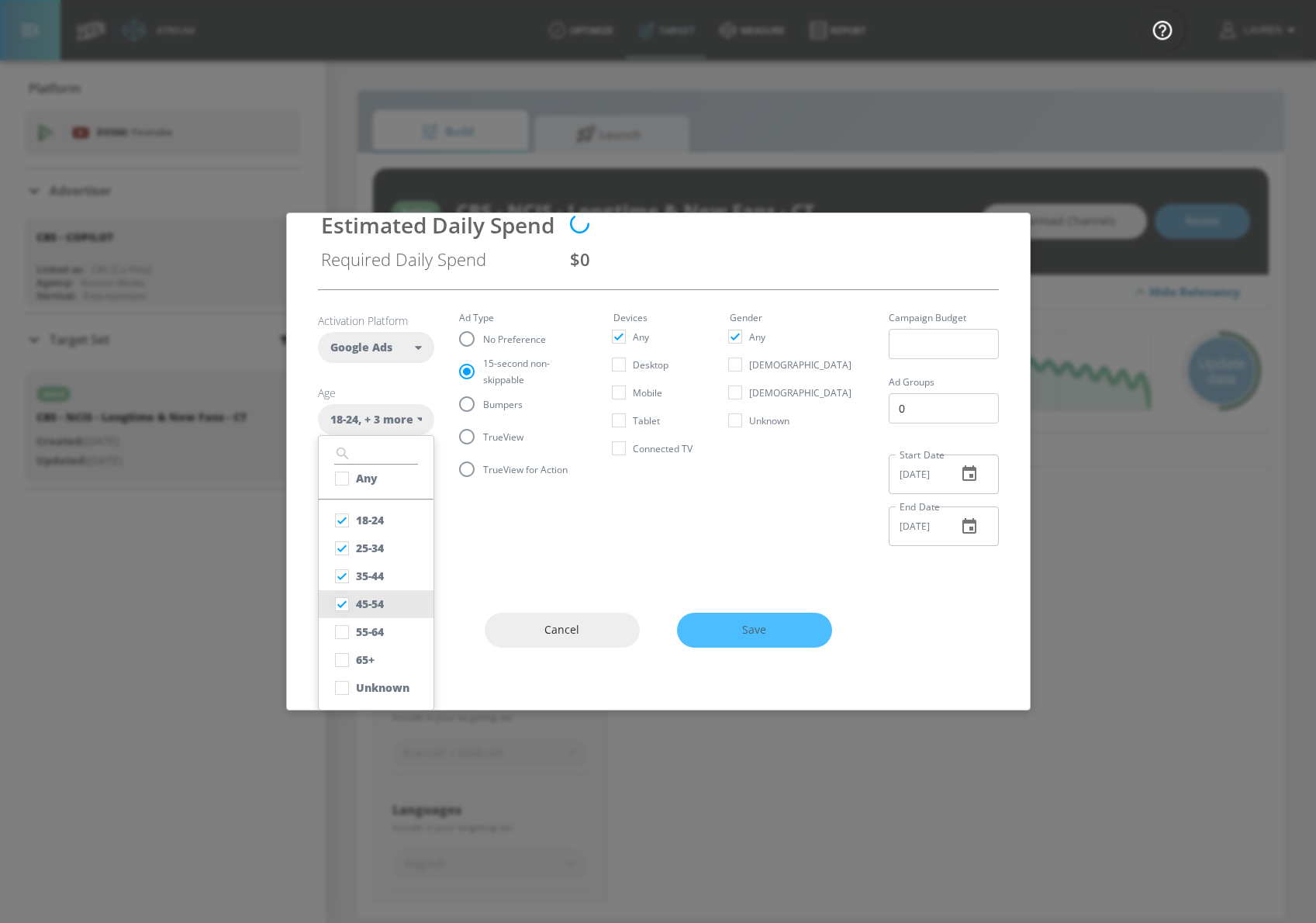
scroll to position [30, 0]
click at [343, 628] on input "checkbox" at bounding box center [342, 633] width 28 height 28
checkbox input "true"
click at [342, 690] on input "checkbox" at bounding box center [342, 689] width 28 height 28
checkbox input "true"
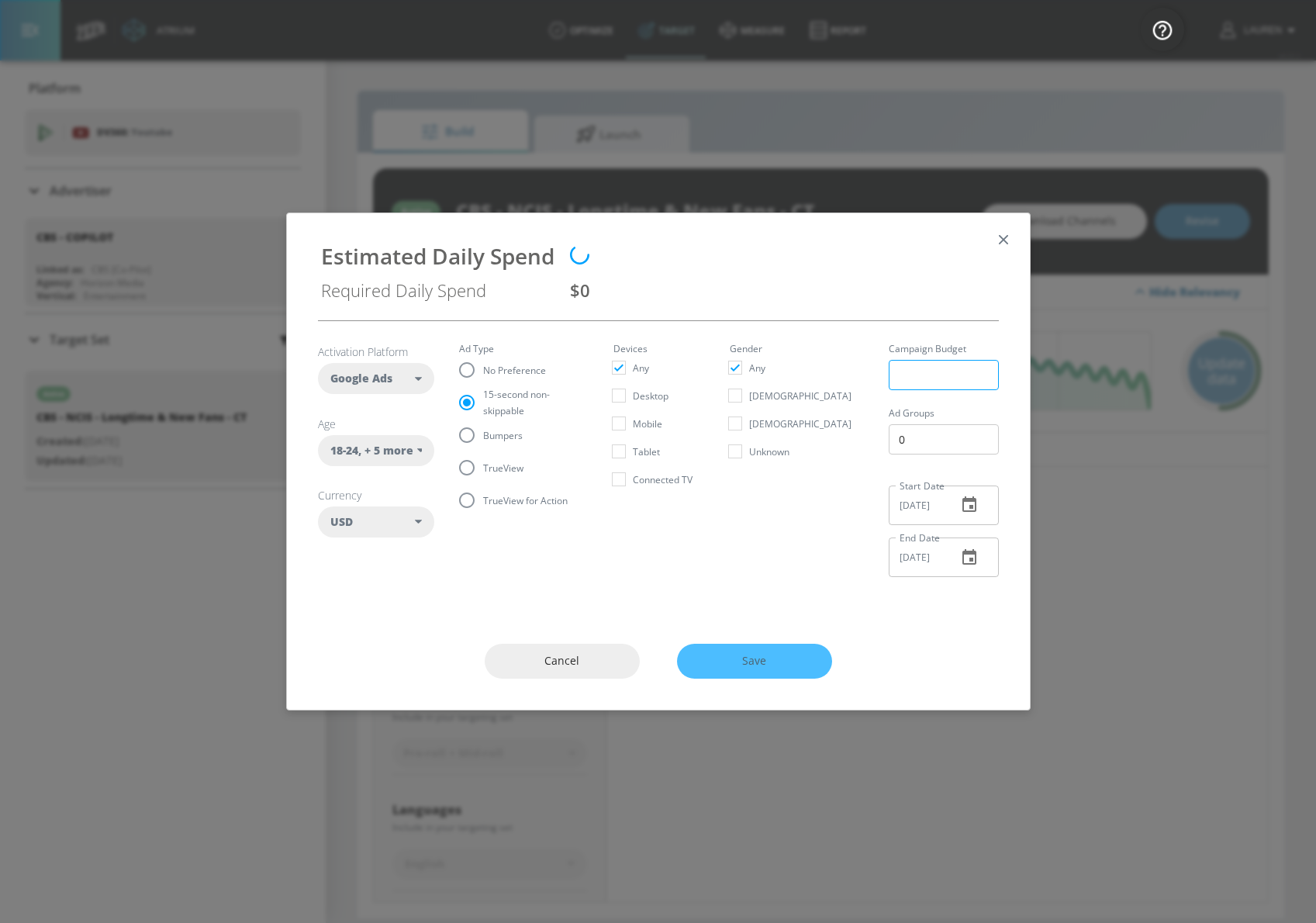
click at [930, 337] on section "Activation Platform Google Ads DV360 Google Ads Age 18-24 , + 5 more ​ Any 18-2…" at bounding box center [658, 455] width 681 height 268
type input "85000"
click at [928, 515] on input "08/18/2025" at bounding box center [917, 506] width 56 height 40
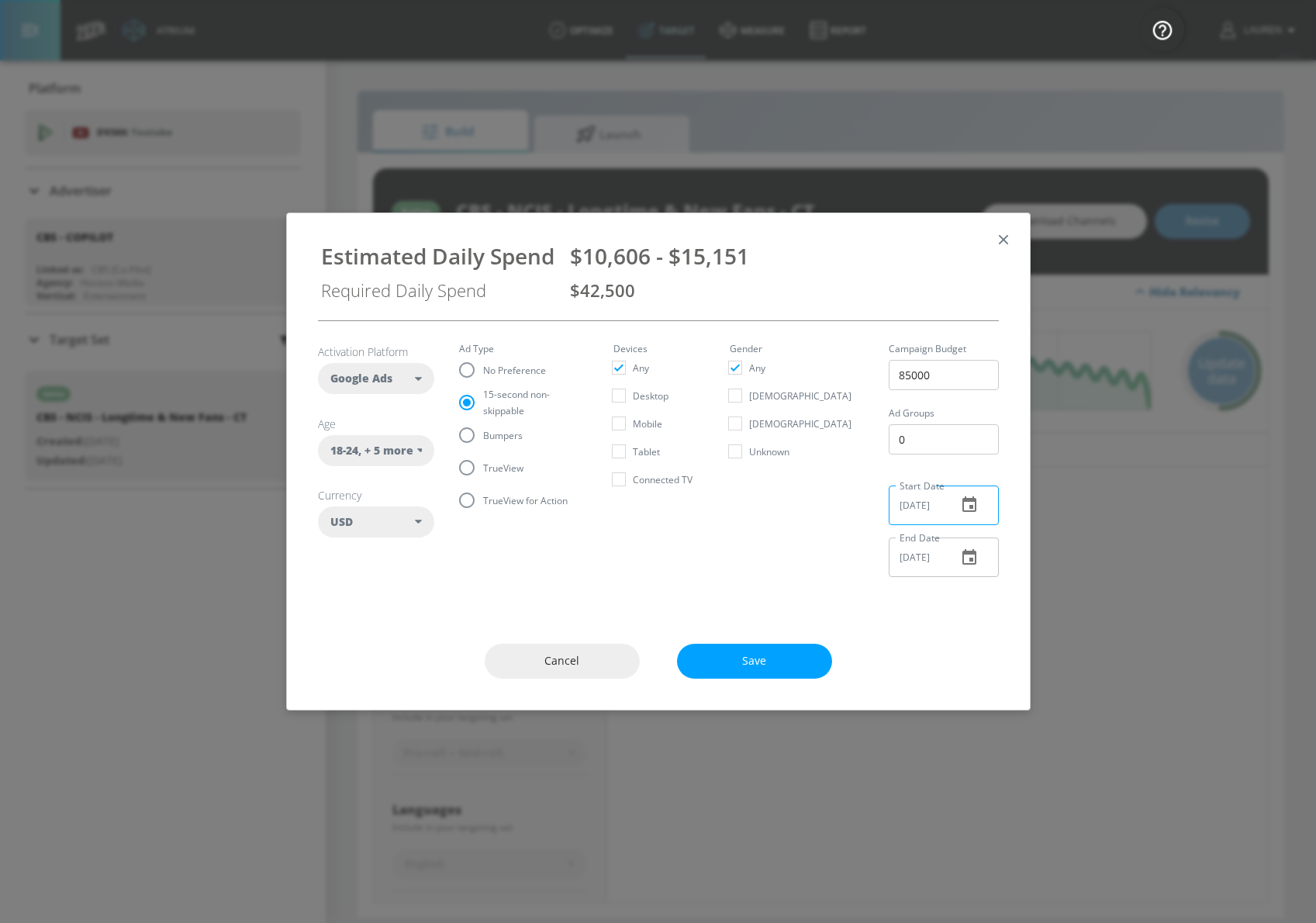
click at [928, 515] on input "08/18/2025" at bounding box center [917, 506] width 56 height 40
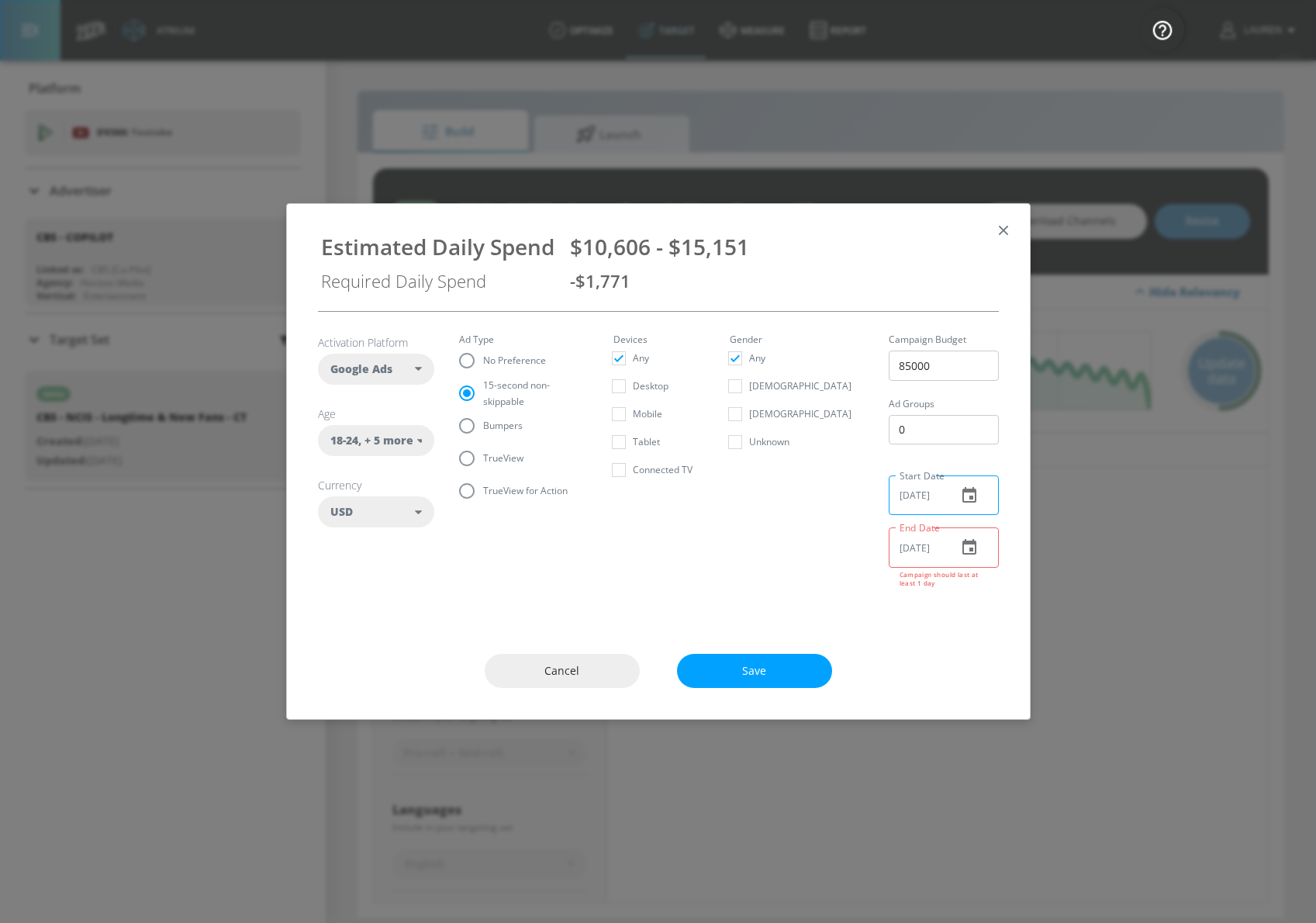
type input "10/07/2025"
click at [923, 545] on input "08/19/2025" at bounding box center [917, 548] width 56 height 40
click at [923, 546] on input "08/19/2025" at bounding box center [917, 548] width 56 height 40
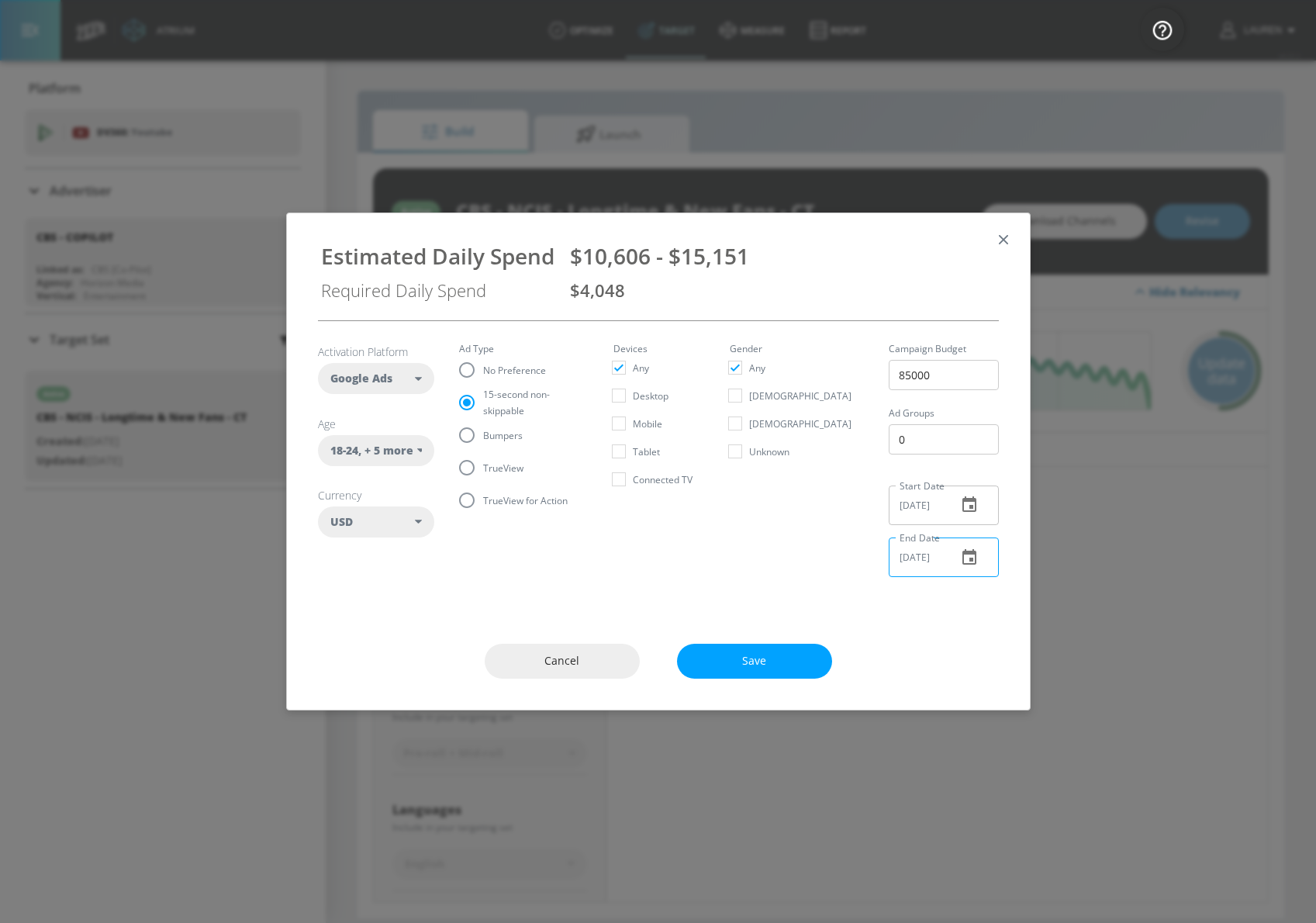
type input "10/27/2025"
click at [977, 633] on div "Cancel Save" at bounding box center [658, 661] width 743 height 97
click at [462, 468] on input "TrueView" at bounding box center [467, 468] width 33 height 33
radio input "true"
radio input "false"
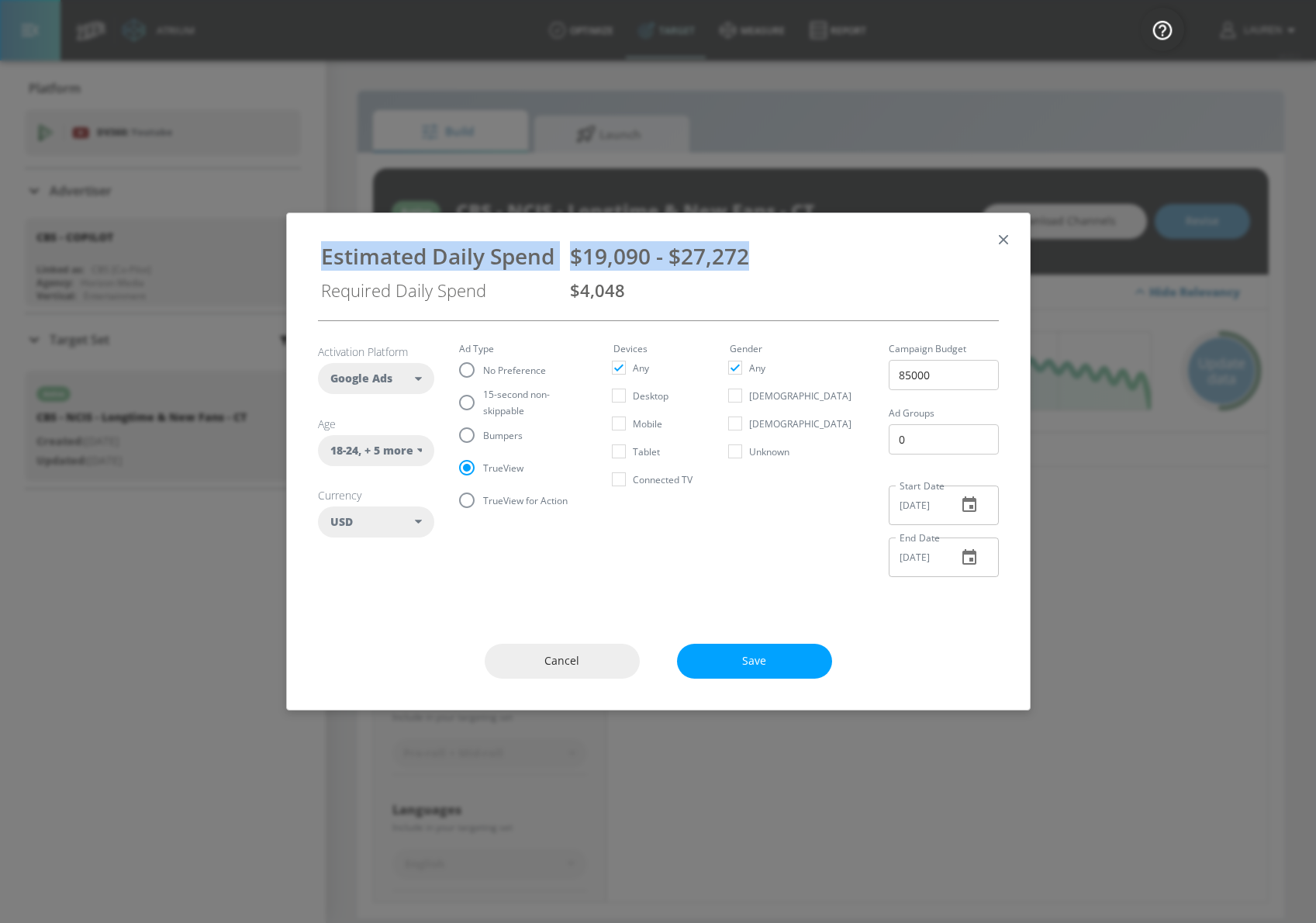
drag, startPoint x: 751, startPoint y: 259, endPoint x: 300, endPoint y: 250, distance: 451.1
click at [300, 250] on div "Estimated Daily Spend $19,090 - $27,272 Required Daily Spend $4,048" at bounding box center [658, 267] width 743 height 107
copy div "Estimated Daily Spend $19,090 - $27,272"
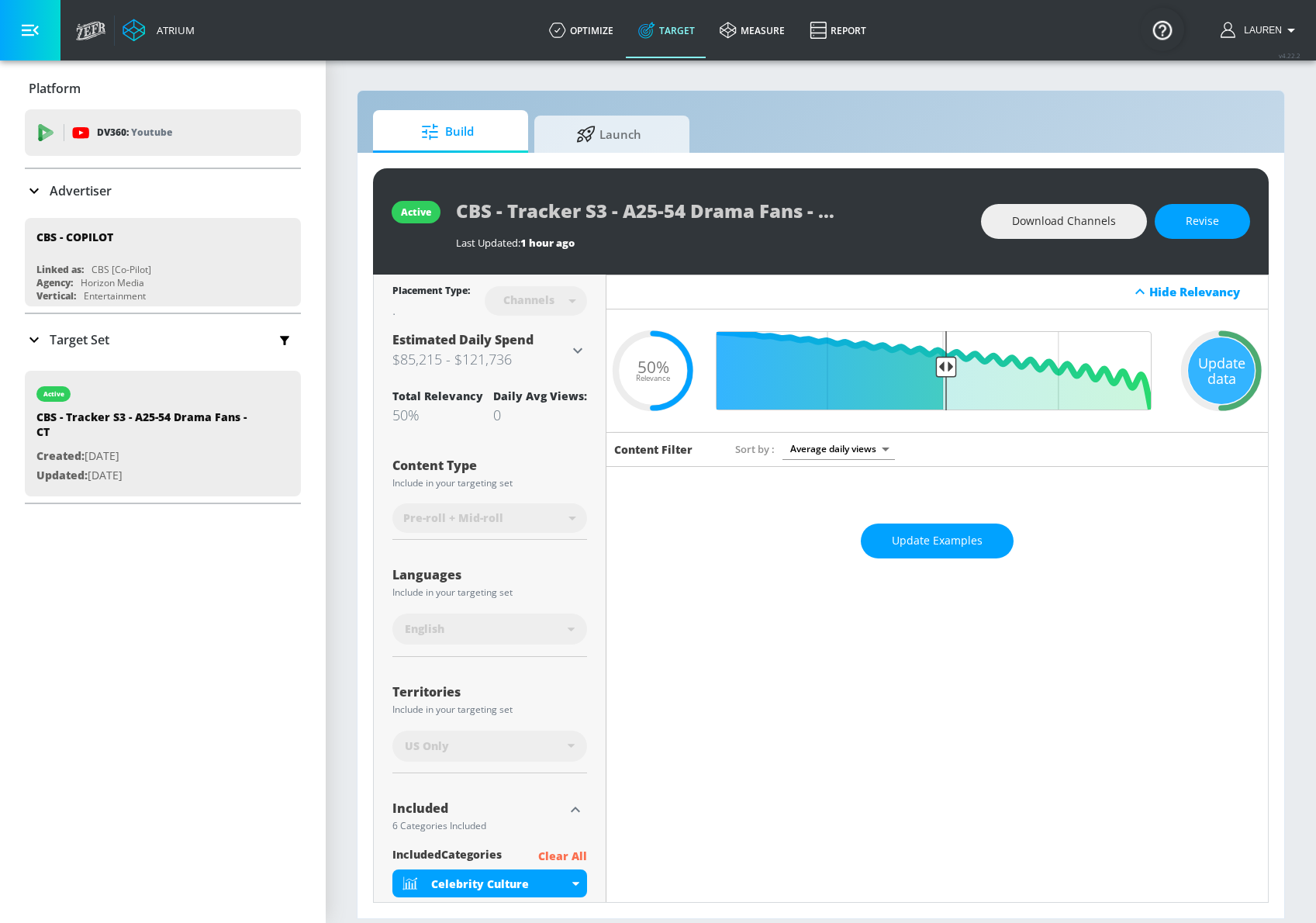
click at [579, 352] on icon at bounding box center [577, 350] width 9 height 6
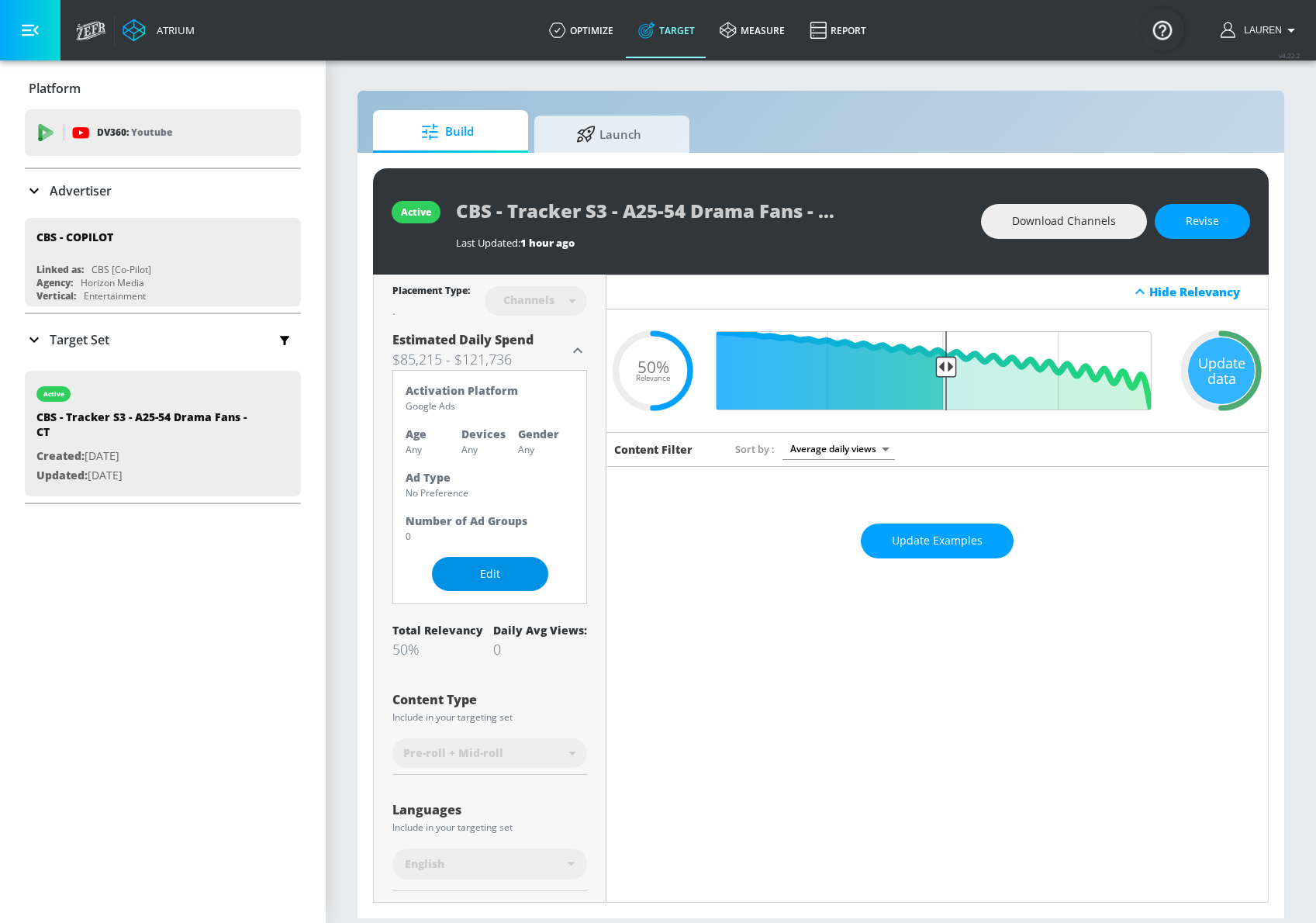
click at [490, 572] on span "Edit" at bounding box center [491, 575] width 54 height 20
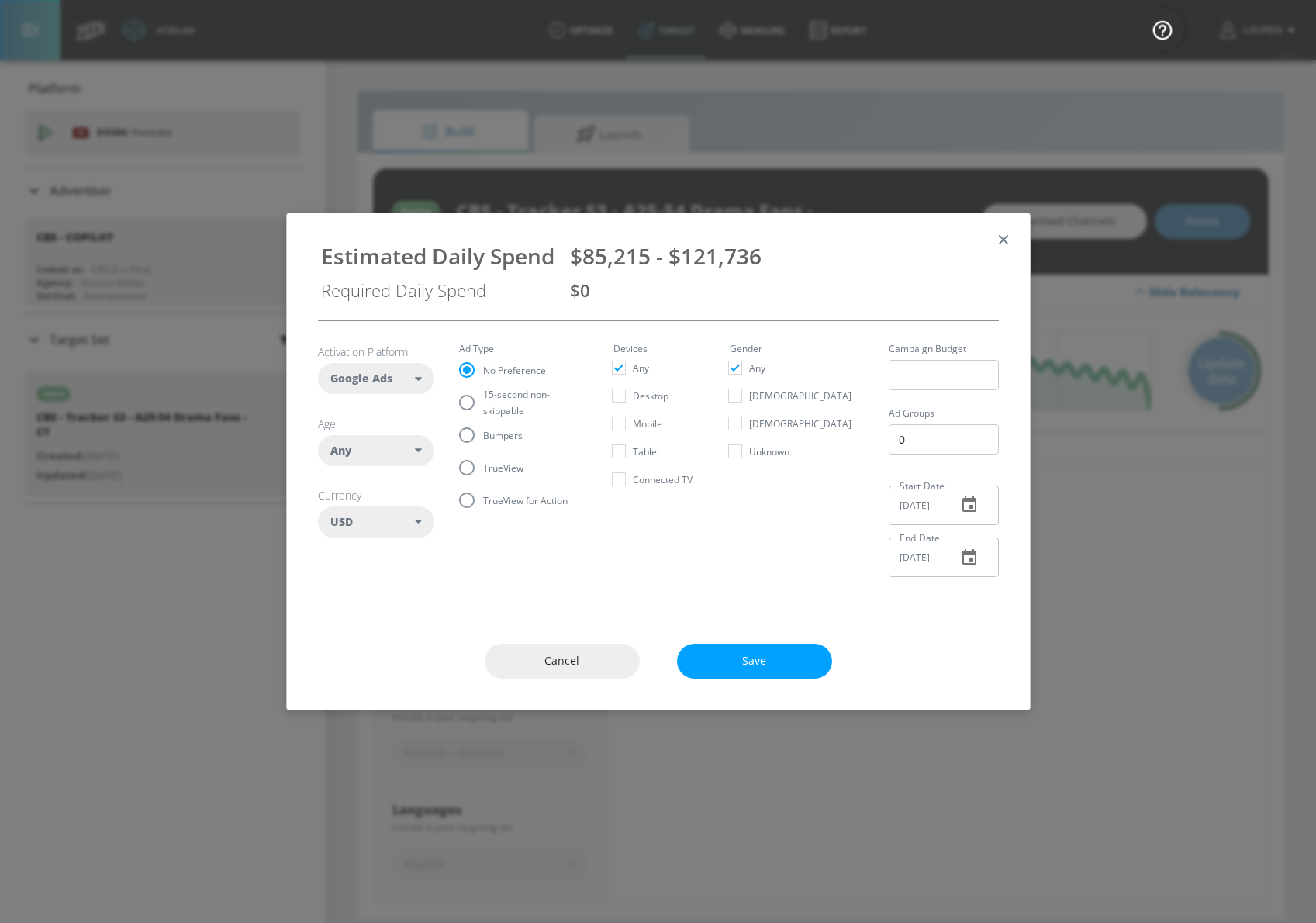
click at [370, 450] on div "Any" at bounding box center [373, 450] width 86 height 16
click at [374, 581] on div "25-34" at bounding box center [370, 580] width 28 height 15
checkbox input "false"
checkbox input "true"
click at [368, 617] on button "35-44" at bounding box center [375, 608] width 114 height 28
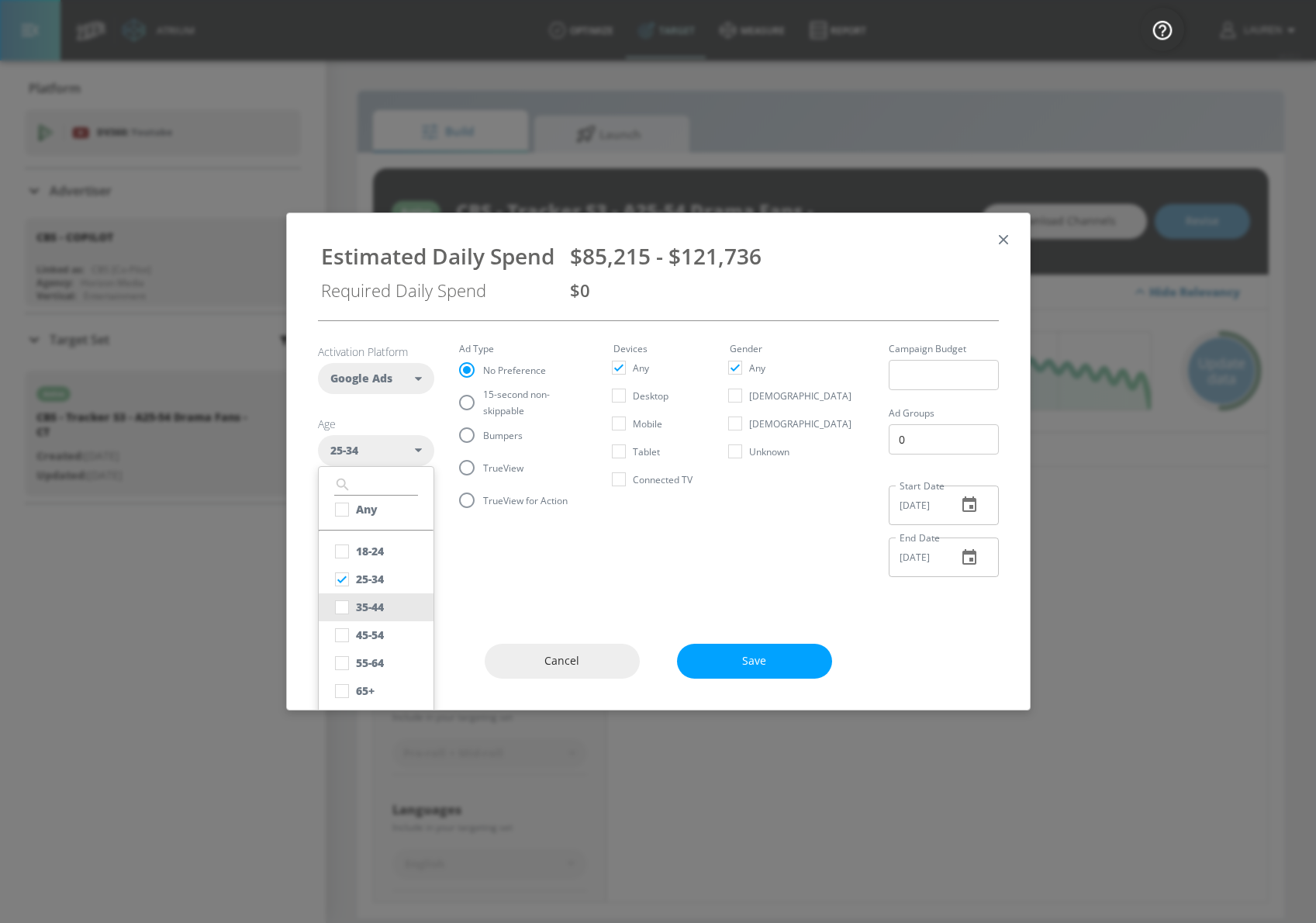
checkbox input "true"
click at [368, 627] on div "45-54" at bounding box center [370, 635] width 28 height 15
checkbox input "true"
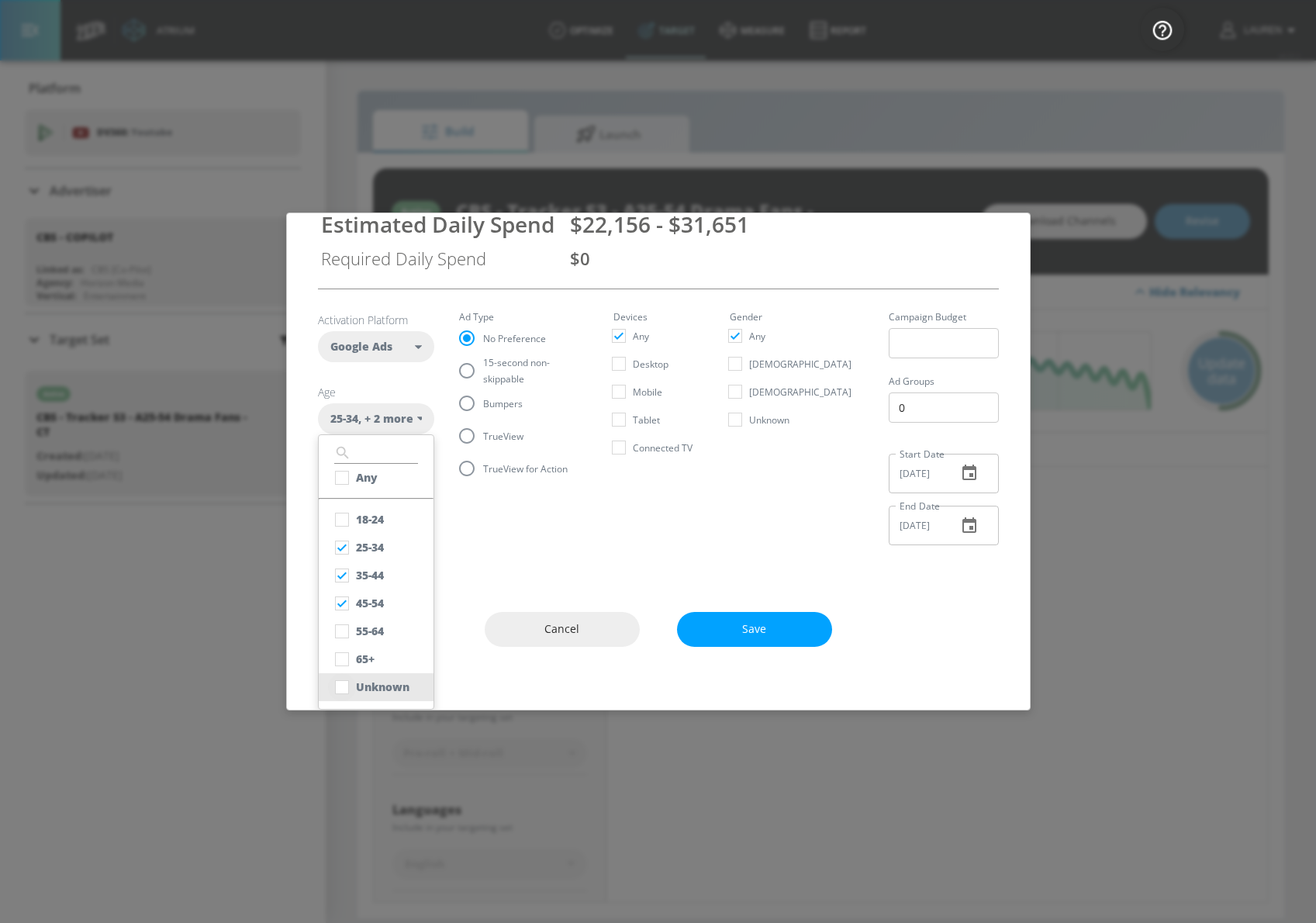
click at [334, 688] on input "checkbox" at bounding box center [342, 688] width 28 height 28
checkbox input "true"
click at [603, 518] on section "Activation Platform Google Ads DV360 Google Ads Age 25-34 , + 3 more ​ Any 18-2…" at bounding box center [658, 423] width 681 height 268
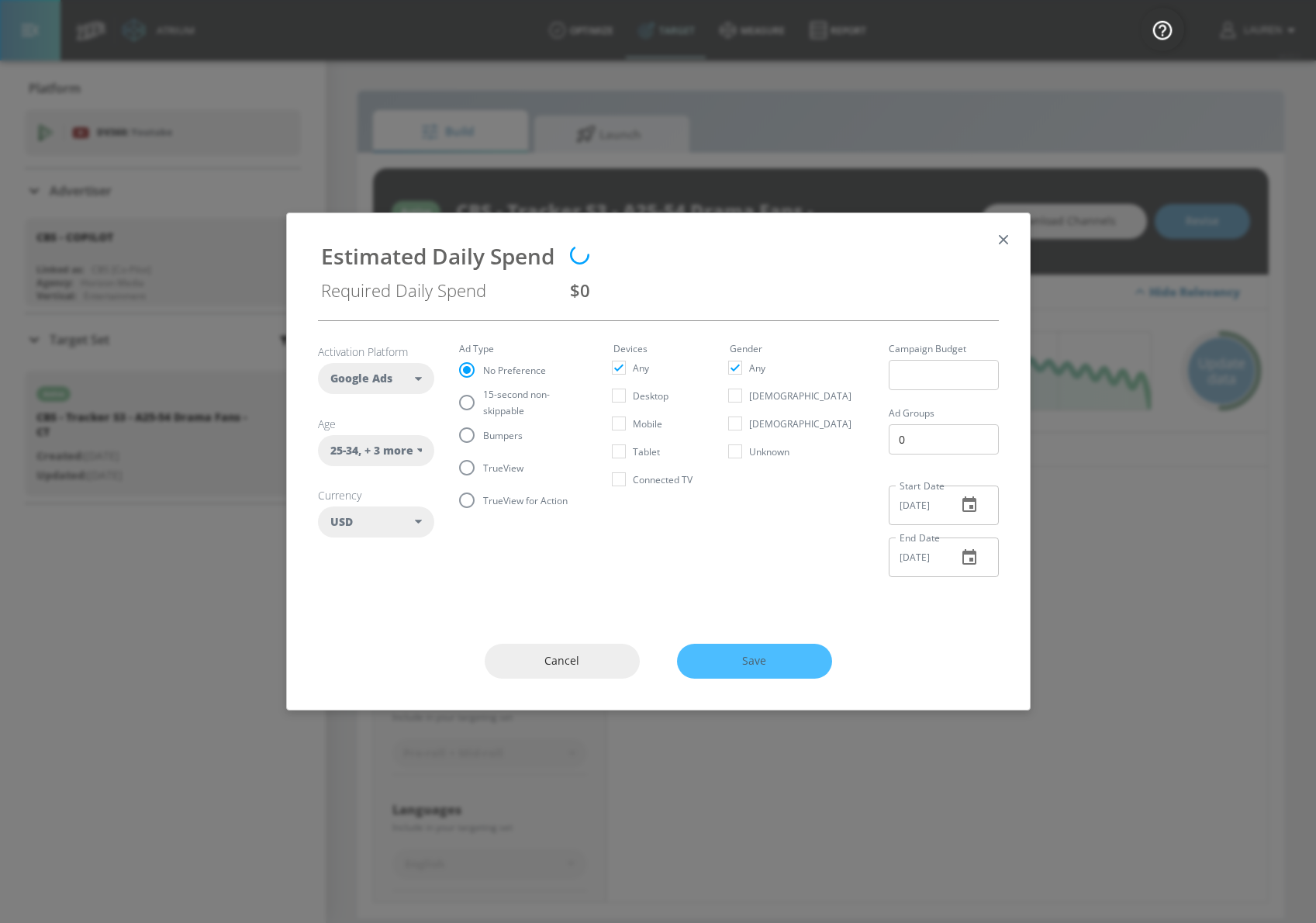
scroll to position [0, 0]
click at [471, 403] on input "15-second non-skippable" at bounding box center [467, 403] width 33 height 33
radio input "true"
radio input "false"
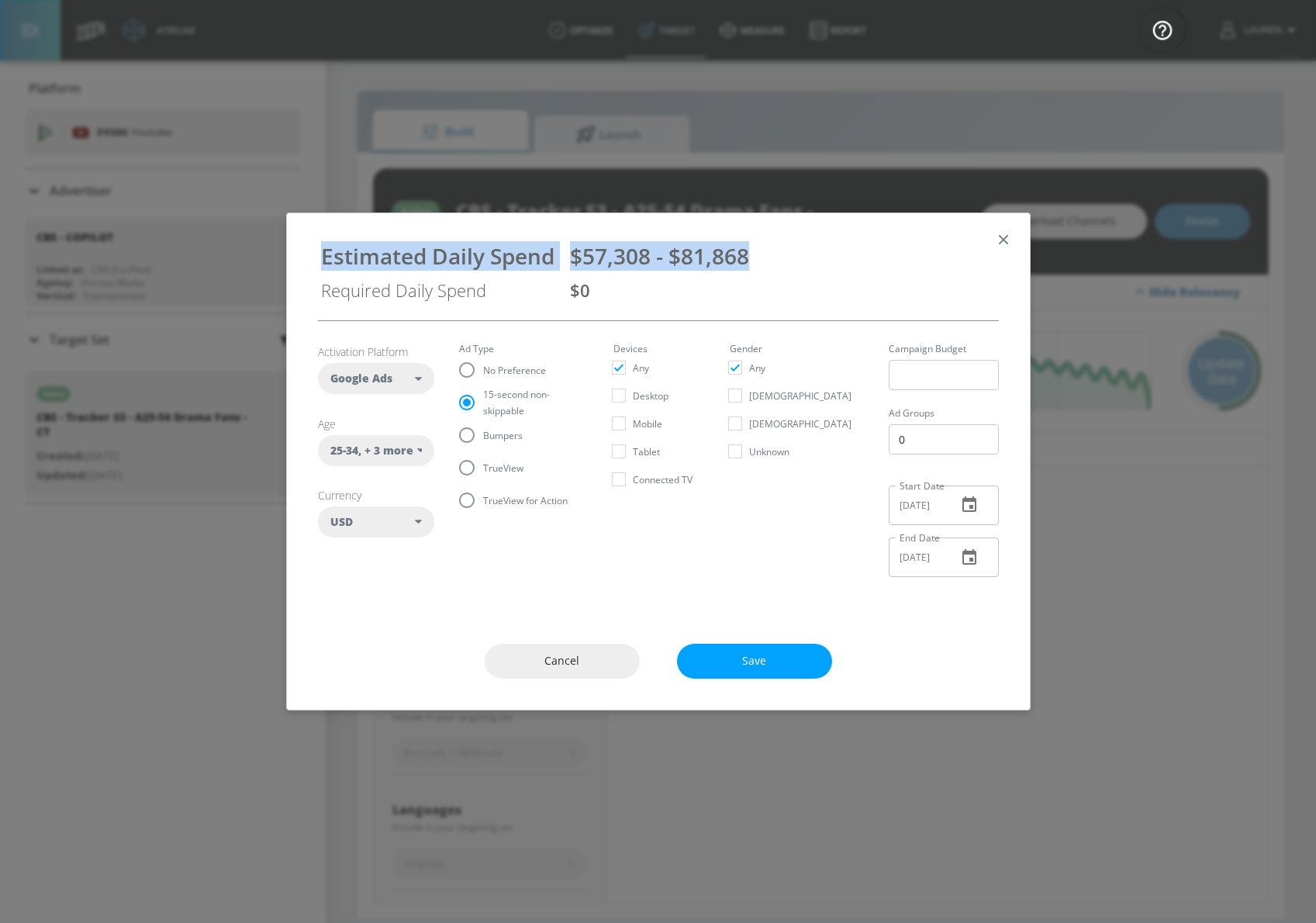
drag, startPoint x: 770, startPoint y: 254, endPoint x: 267, endPoint y: 253, distance: 503.0
click at [268, 253] on div "Estimated Daily Spend $57,308 - $81,868 Required Daily Spend $0 Activation Plat…" at bounding box center [658, 461] width 1316 height 923
copy div "Estimated Daily Spend $57,308 - $81,868"
click at [464, 468] on input "TrueView" at bounding box center [467, 468] width 33 height 33
radio input "true"
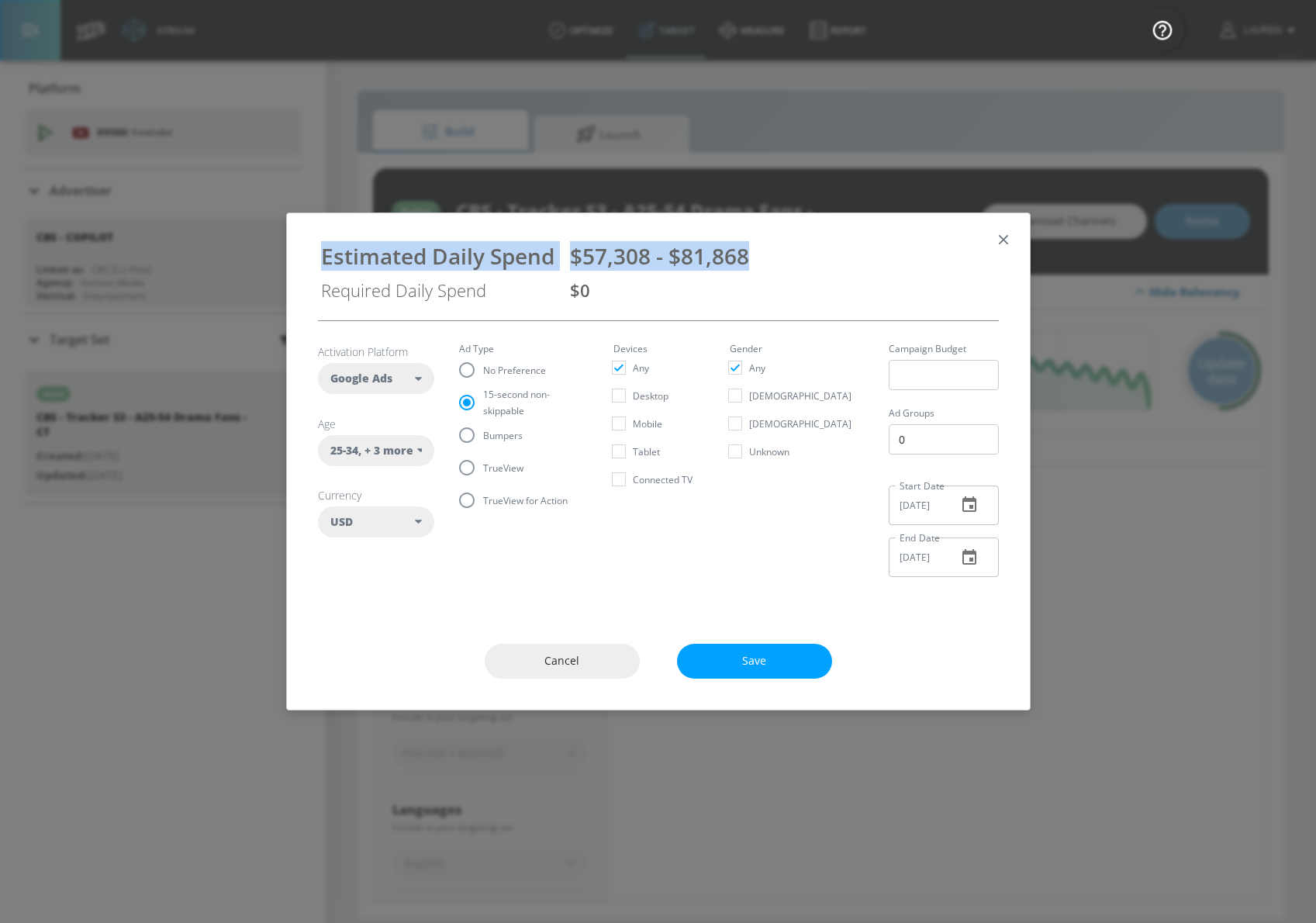
radio input "false"
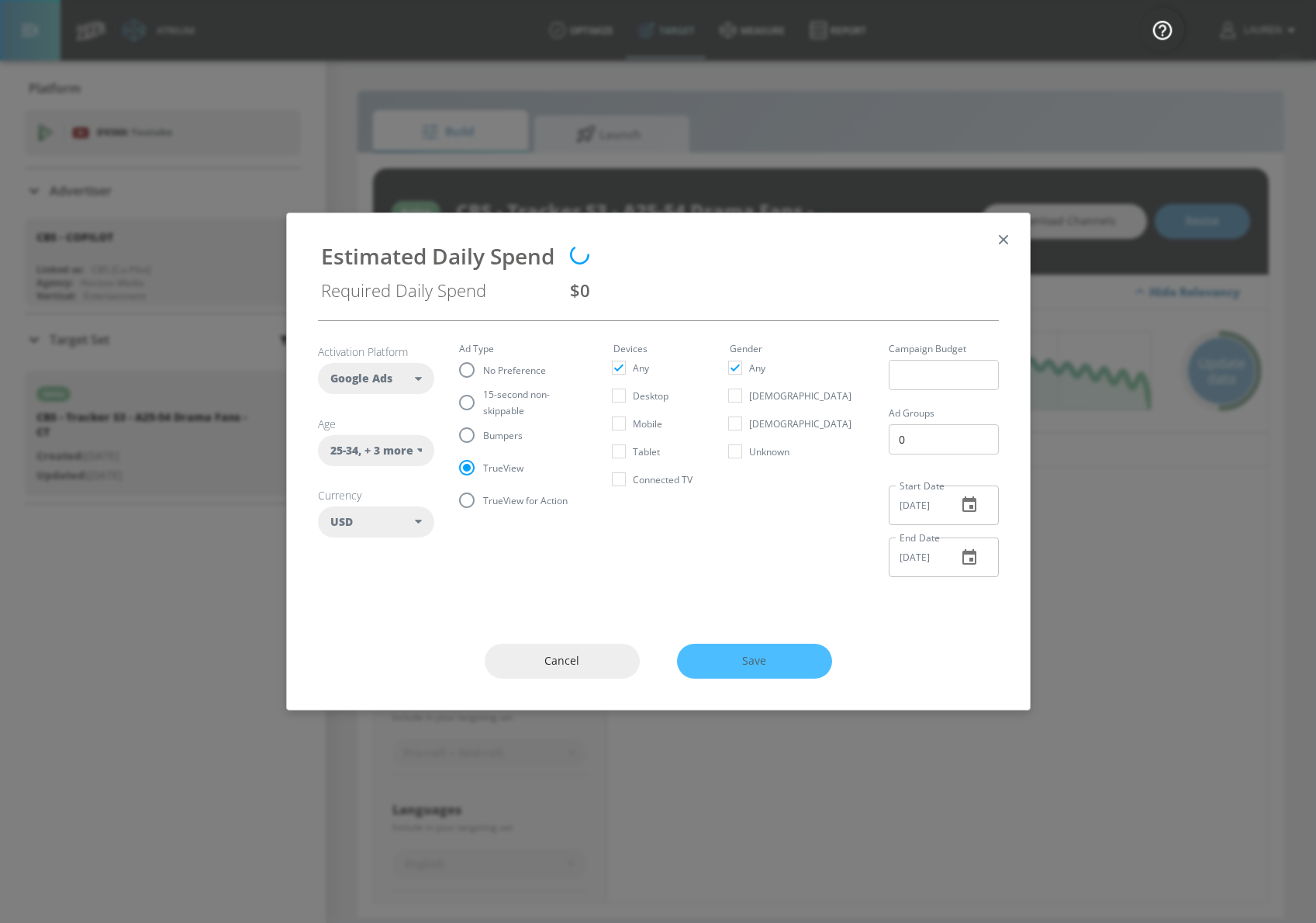
click at [616, 249] on div at bounding box center [783, 256] width 425 height 30
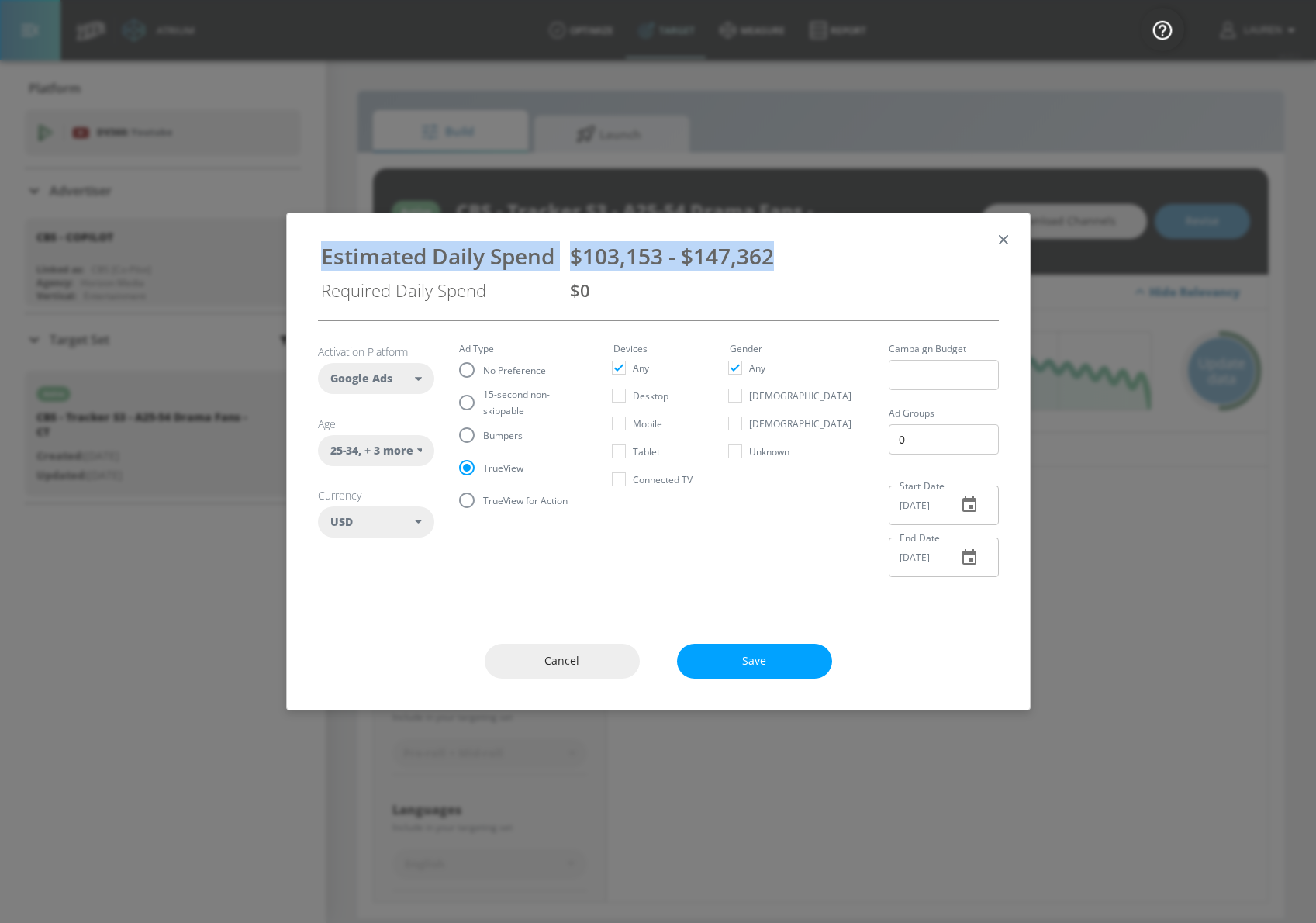
drag, startPoint x: 800, startPoint y: 253, endPoint x: 263, endPoint y: 268, distance: 537.2
click at [263, 268] on div "Estimated Daily Spend $103,153 - $147,362 Required Daily Spend $0 Activation Pl…" at bounding box center [658, 461] width 1316 height 923
copy div "Estimated Daily Spend $103,153 - $147,362"
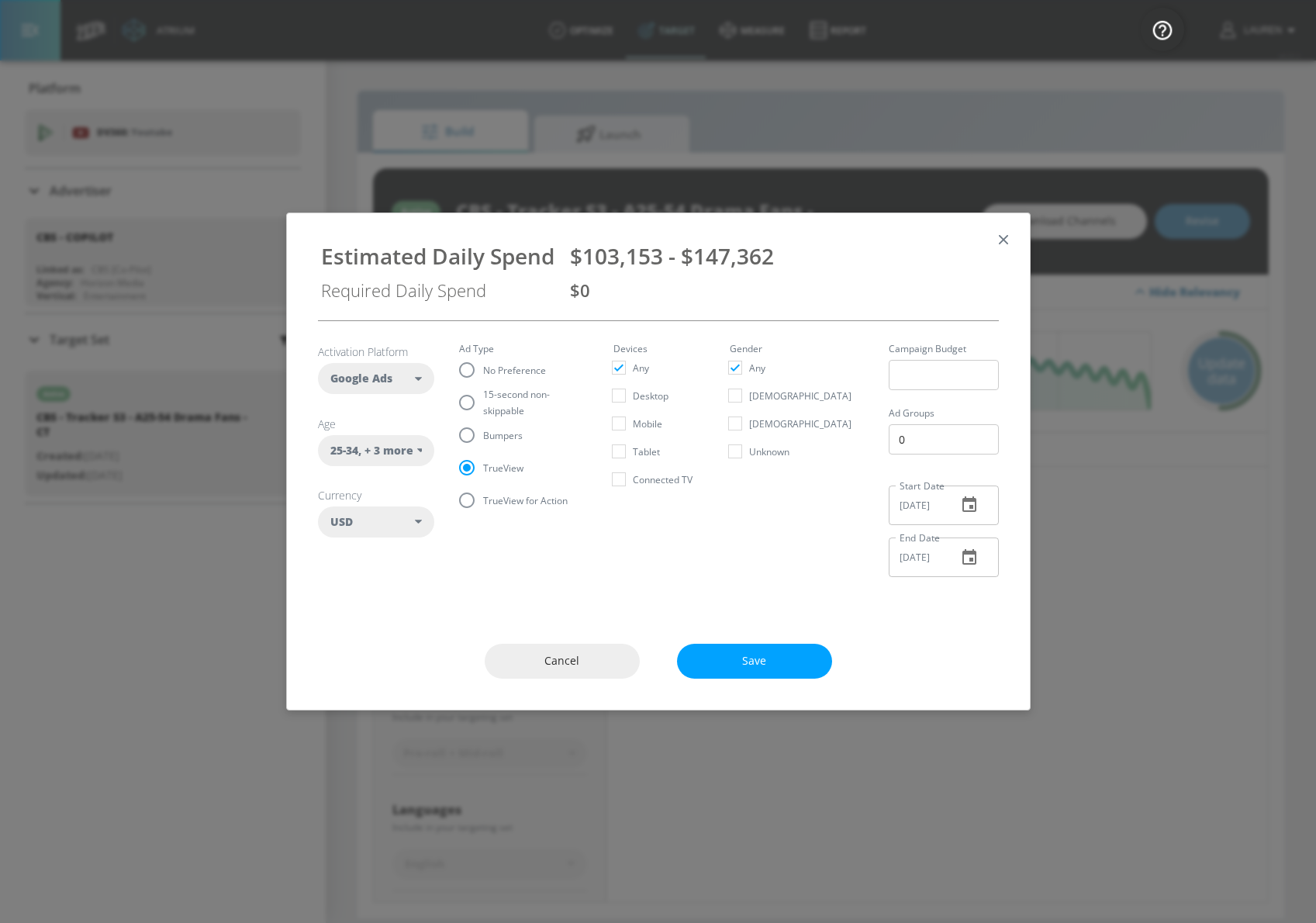
click at [509, 435] on span "Bumpers" at bounding box center [503, 436] width 40 height 16
click at [483, 435] on input "Bumpers" at bounding box center [467, 436] width 33 height 33
radio input "true"
radio input "false"
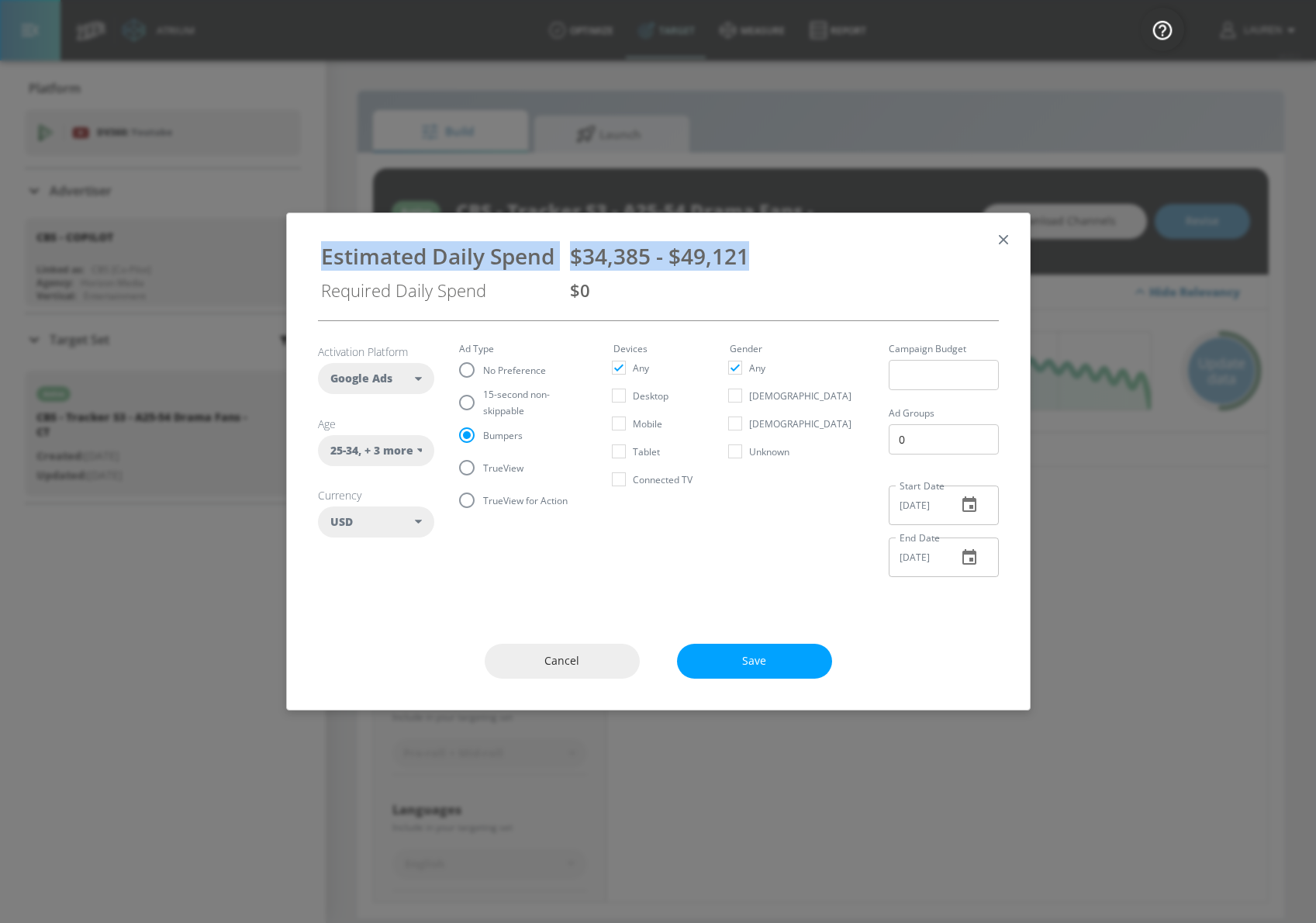
drag, startPoint x: 767, startPoint y: 263, endPoint x: 311, endPoint y: 245, distance: 456.4
click at [311, 245] on div "Estimated Daily Spend $34,385 - $49,121 Required Daily Spend $0" at bounding box center [658, 267] width 706 height 82
copy div "Estimated Daily Spend $34,385 - $49,121"
click at [569, 652] on span "Cancel" at bounding box center [562, 662] width 93 height 20
